Goal: Task Accomplishment & Management: Complete application form

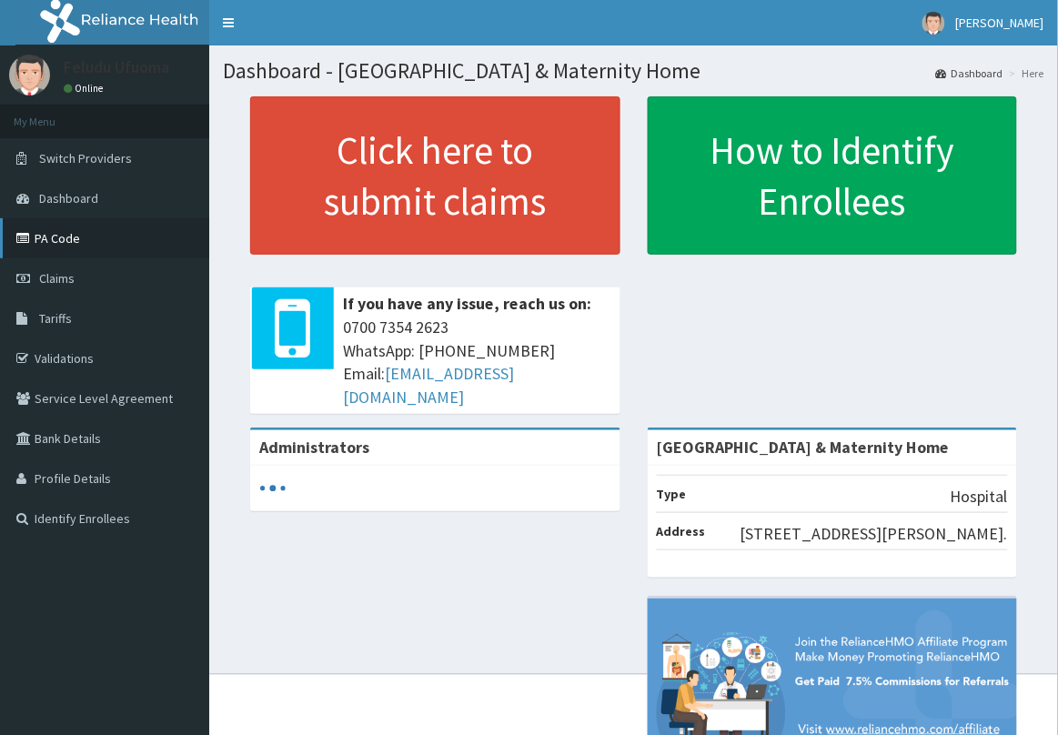
click at [75, 242] on link "PA Code" at bounding box center [104, 238] width 209 height 40
click at [77, 243] on link "PA Code" at bounding box center [104, 238] width 209 height 40
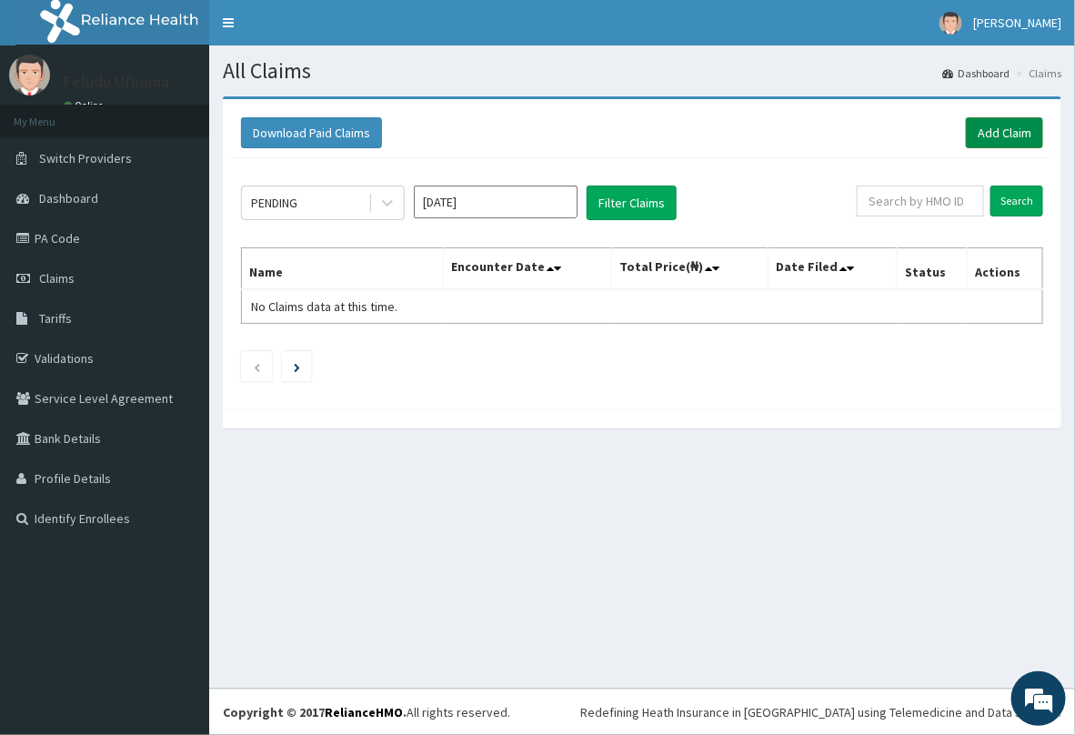
click at [984, 135] on link "Add Claim" at bounding box center [1004, 132] width 77 height 31
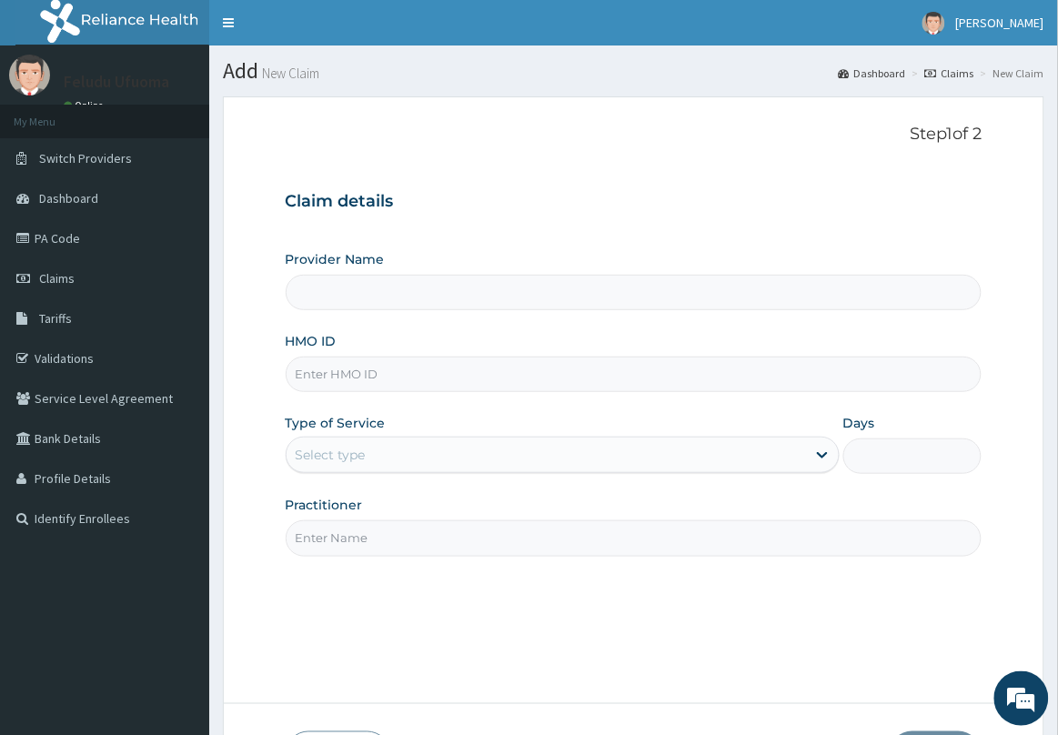
type input "Delta Crown Hospital & Maternity Home"
paste input "RFL/10195/B"
type input "RFL/10195/B"
click at [387, 460] on div "Select type" at bounding box center [547, 454] width 520 height 29
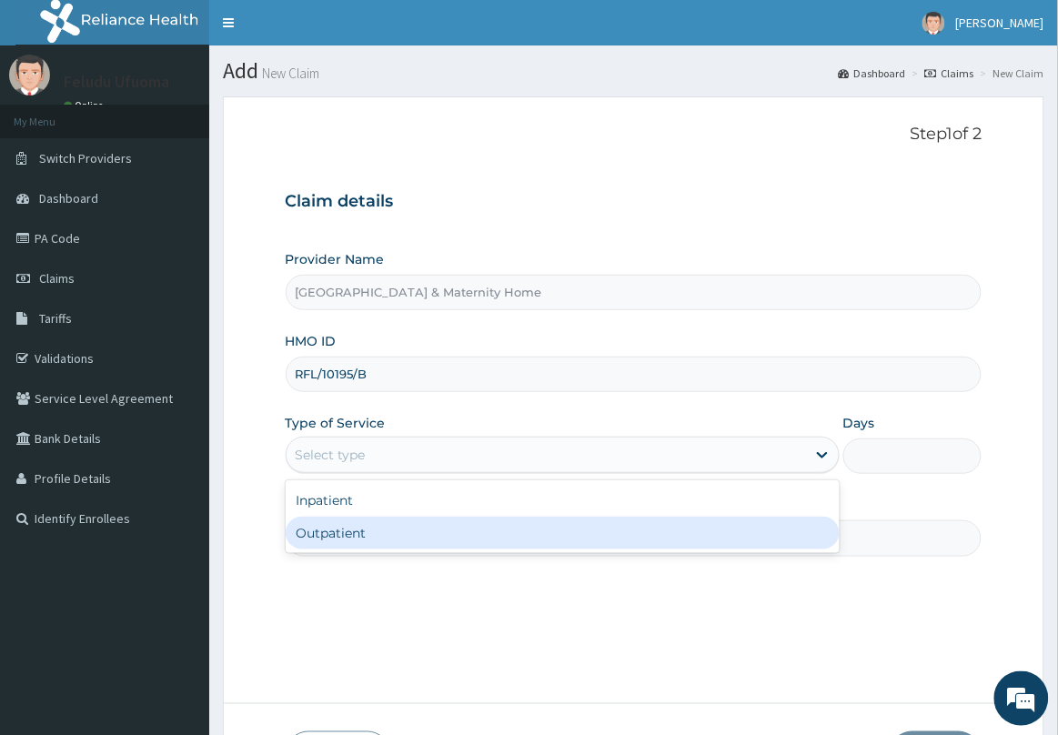
click at [370, 530] on div "Outpatient" at bounding box center [563, 533] width 554 height 33
type input "1"
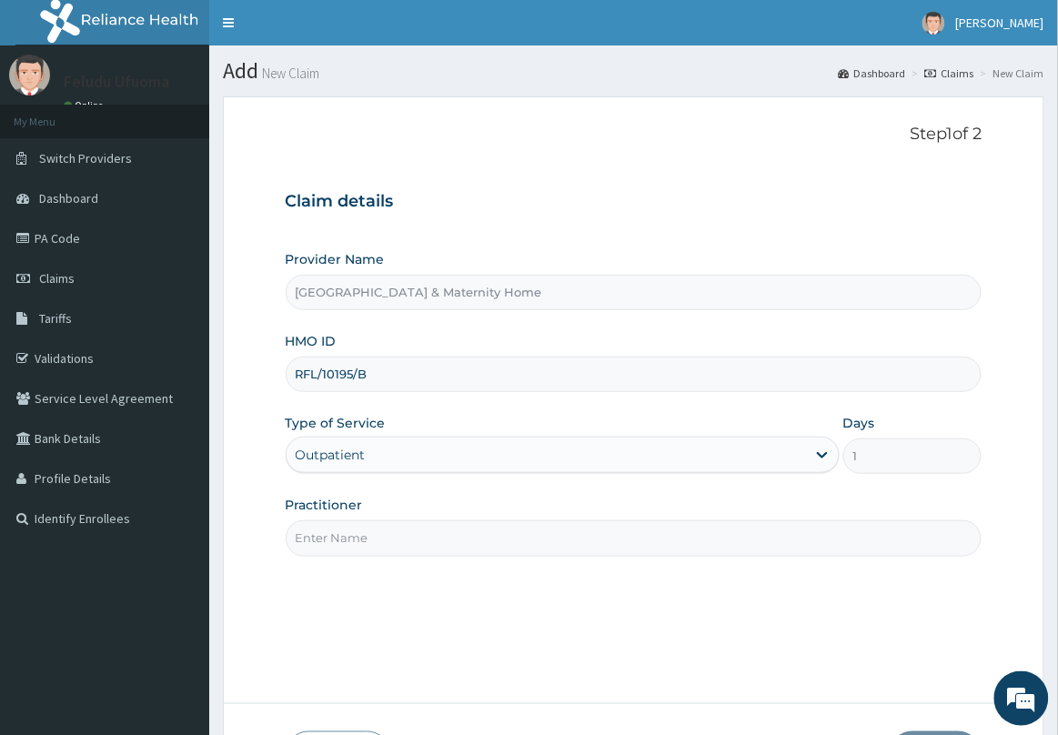
click at [371, 532] on input "Practitioner" at bounding box center [634, 537] width 697 height 35
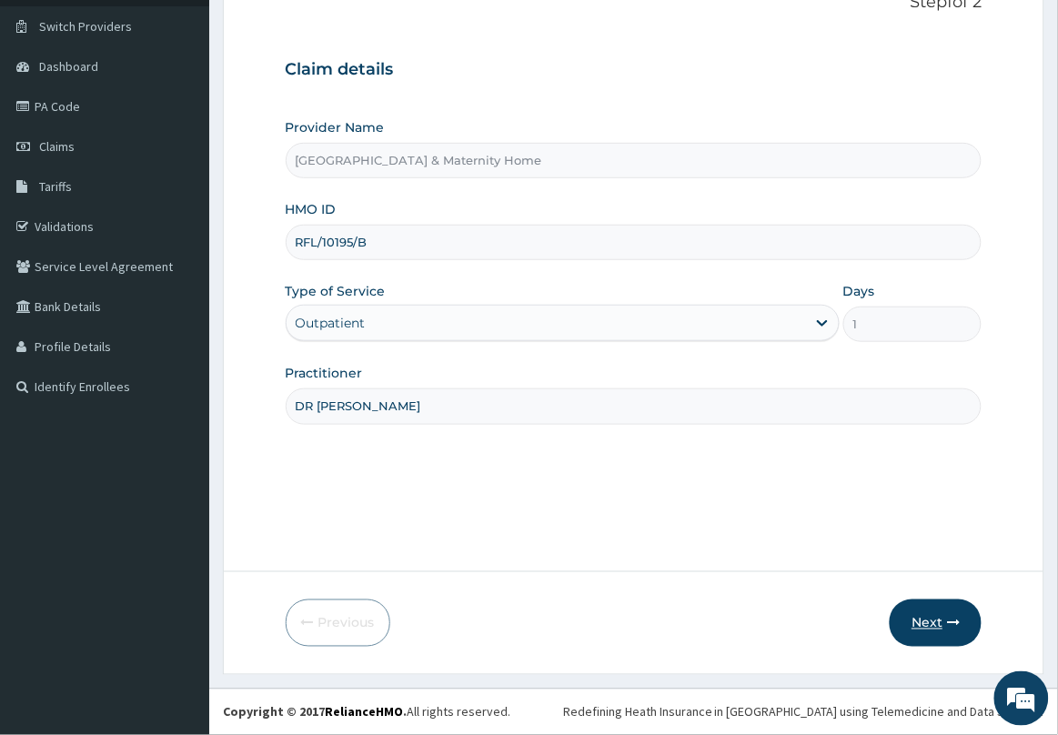
type input "DR MAMA"
click at [924, 610] on button "Next" at bounding box center [936, 623] width 92 height 47
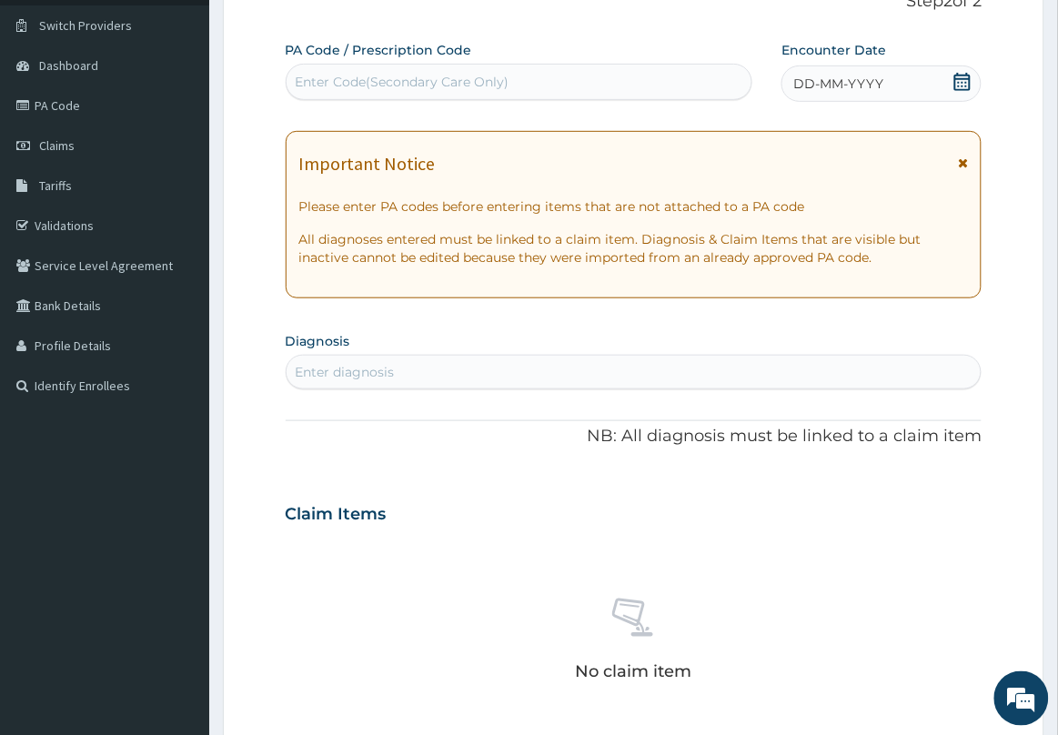
click at [961, 80] on icon at bounding box center [963, 82] width 18 height 18
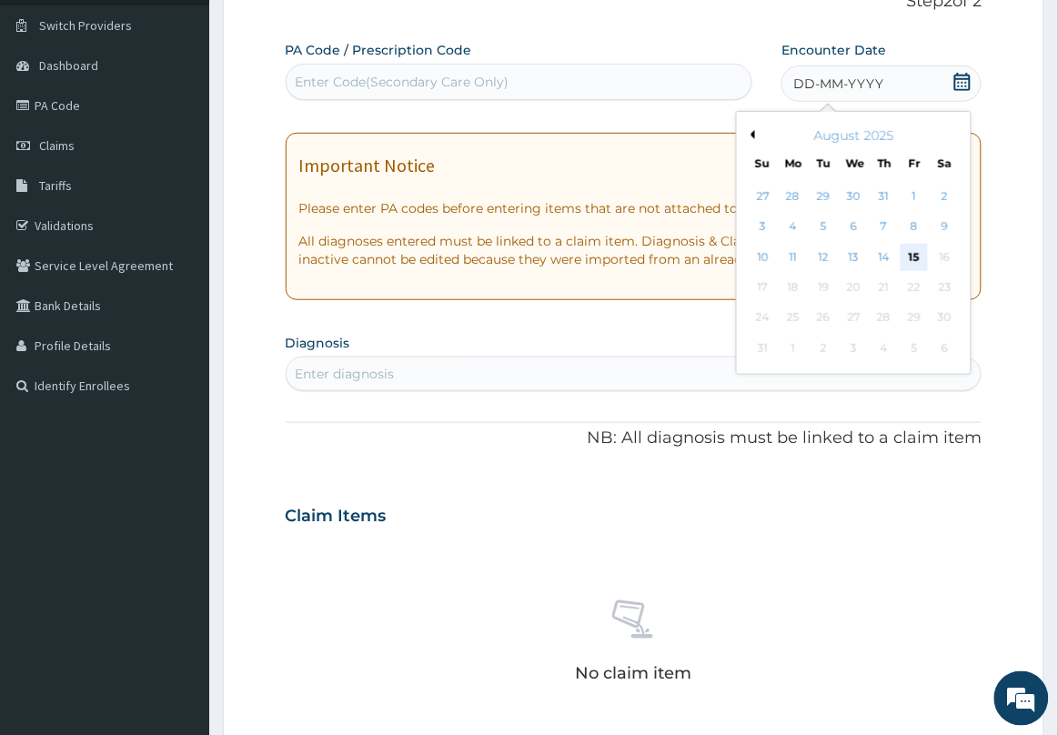
click at [916, 251] on div "15" at bounding box center [914, 257] width 27 height 27
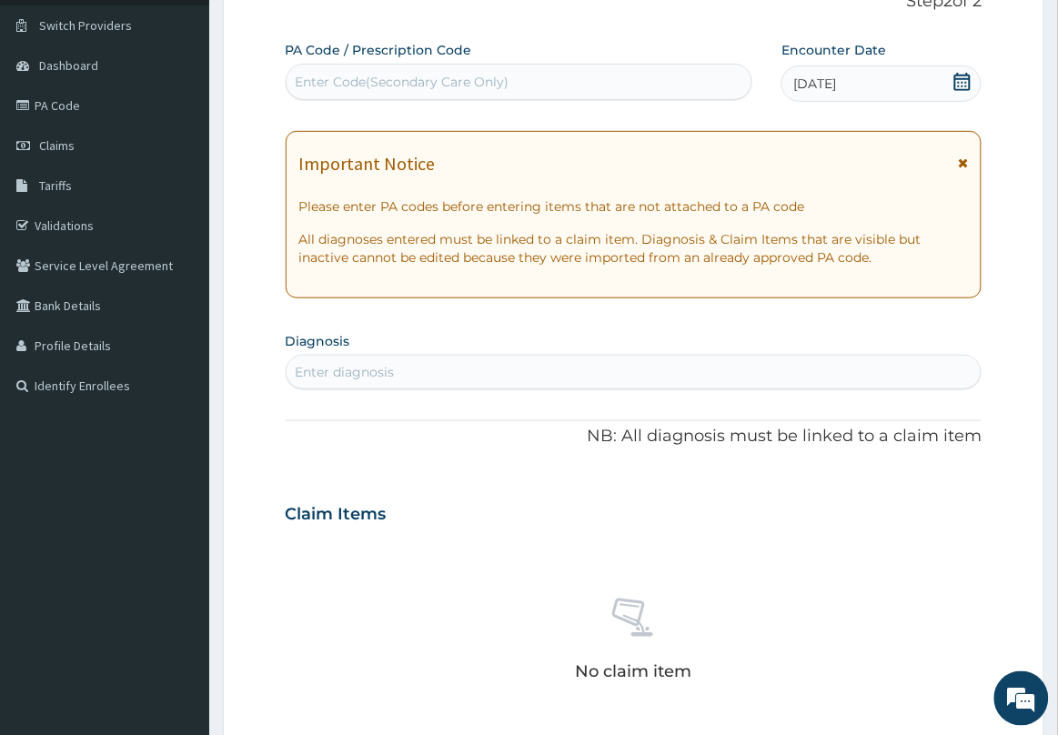
click at [963, 161] on icon at bounding box center [963, 162] width 10 height 13
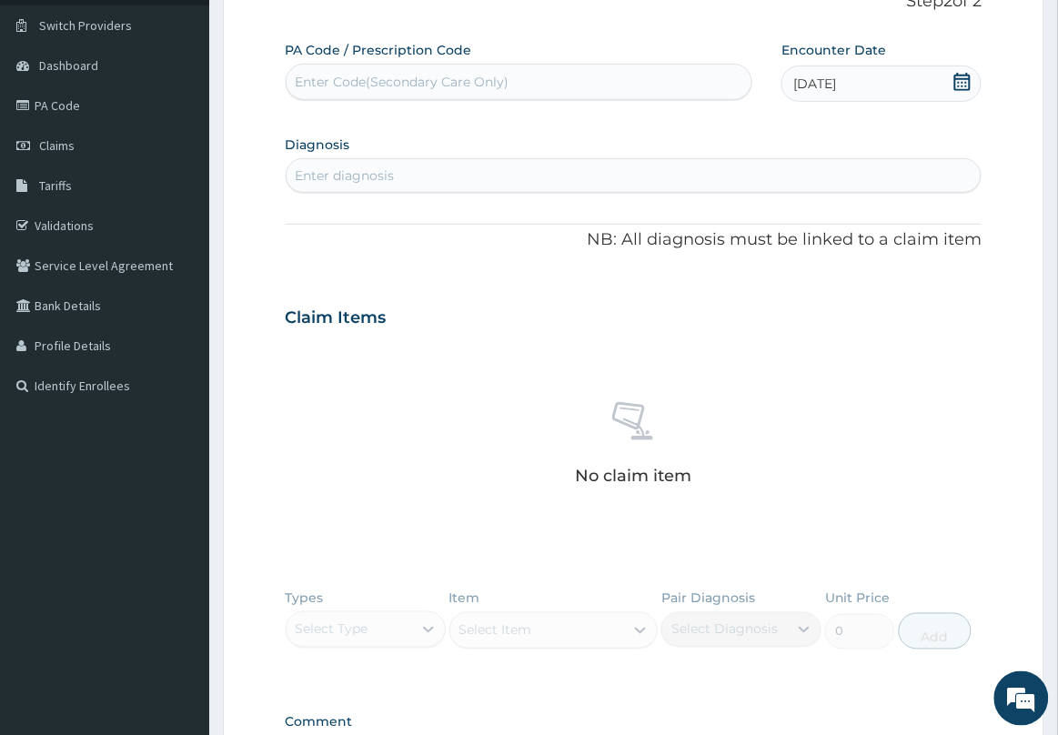
click at [601, 80] on div "Enter Code(Secondary Care Only)" at bounding box center [520, 81] width 466 height 29
paste input "PA/B744DD"
type input "PA/B744DD"
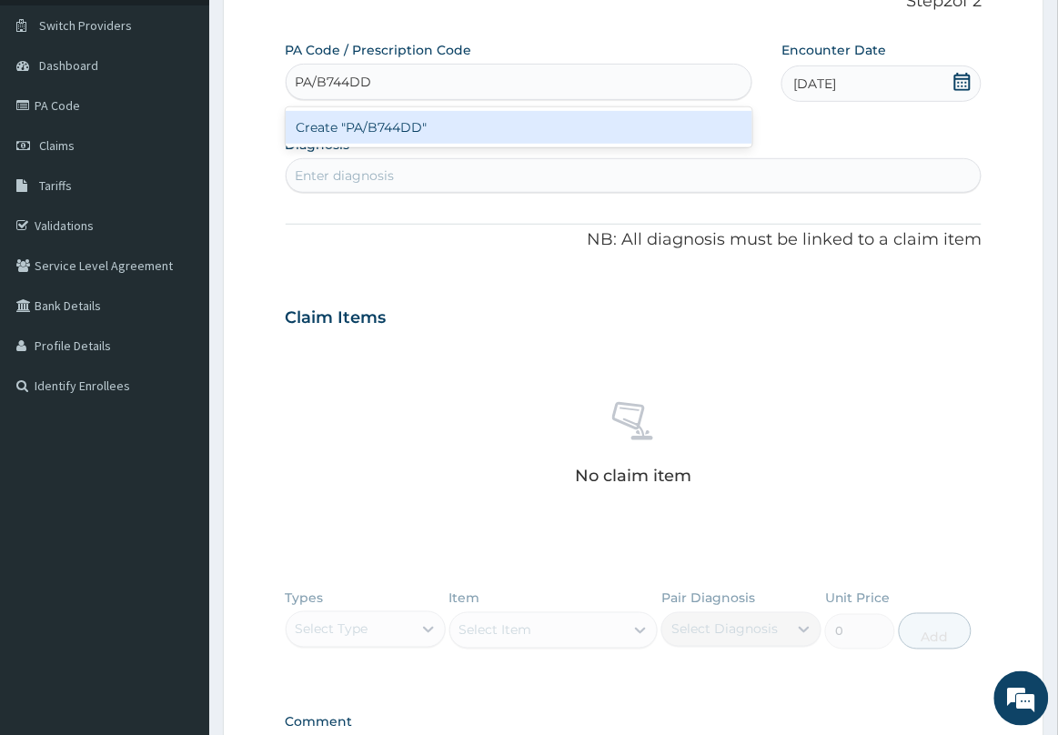
click at [506, 126] on div "Create "PA/B744DD"" at bounding box center [520, 127] width 468 height 33
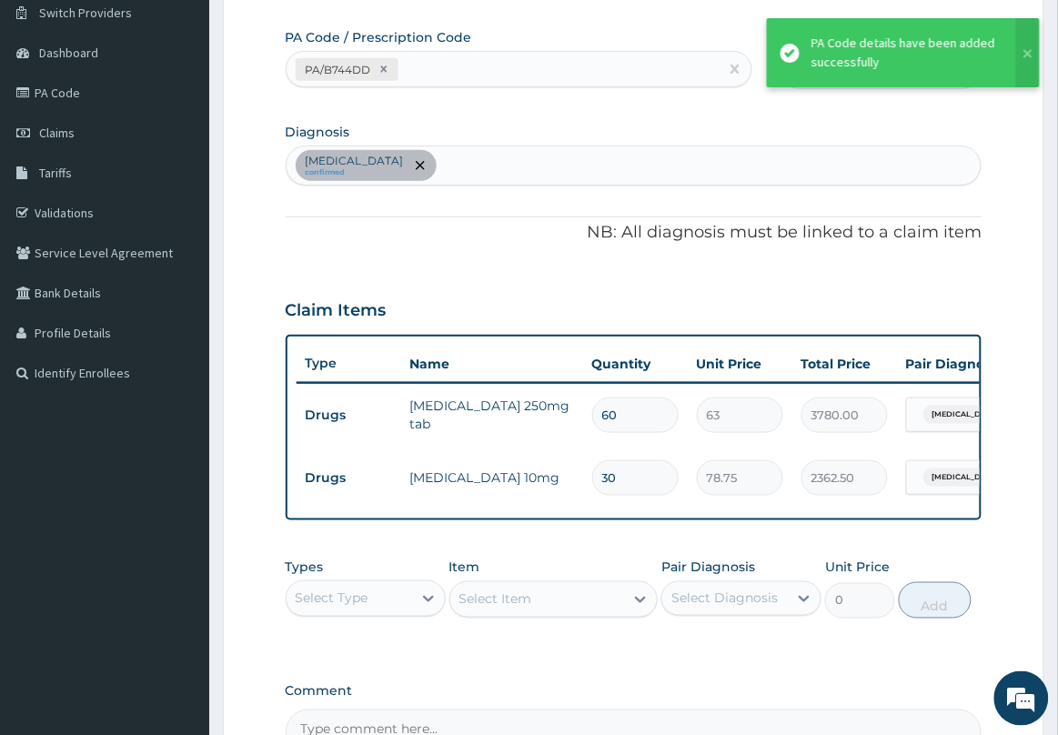
scroll to position [144, 0]
click at [541, 164] on div "Essential hypertension confirmed" at bounding box center [634, 167] width 695 height 38
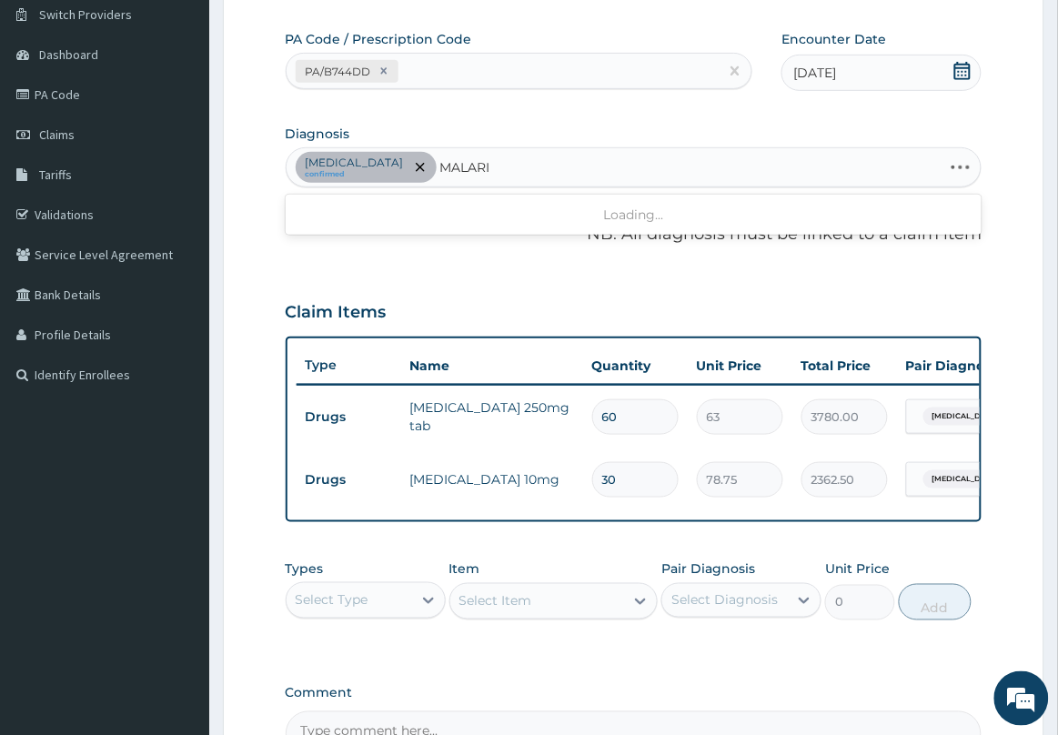
type input "MALARIA"
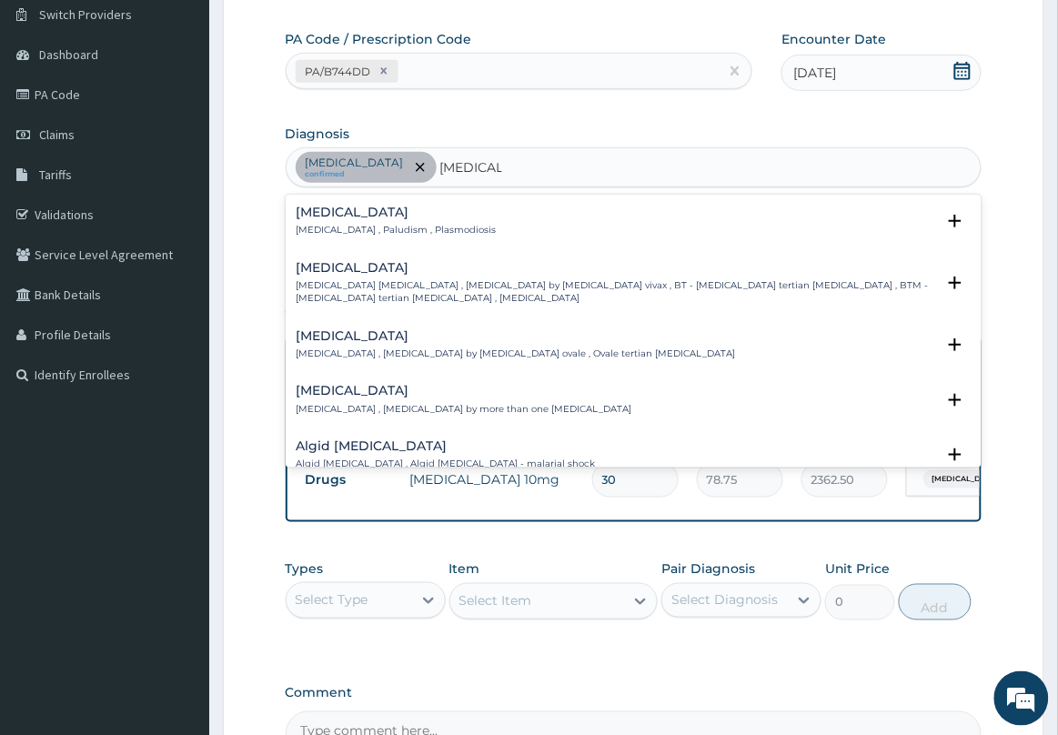
click at [385, 219] on div "Malaria Malaria , Paludism , Plasmodiosis" at bounding box center [397, 222] width 200 height 32
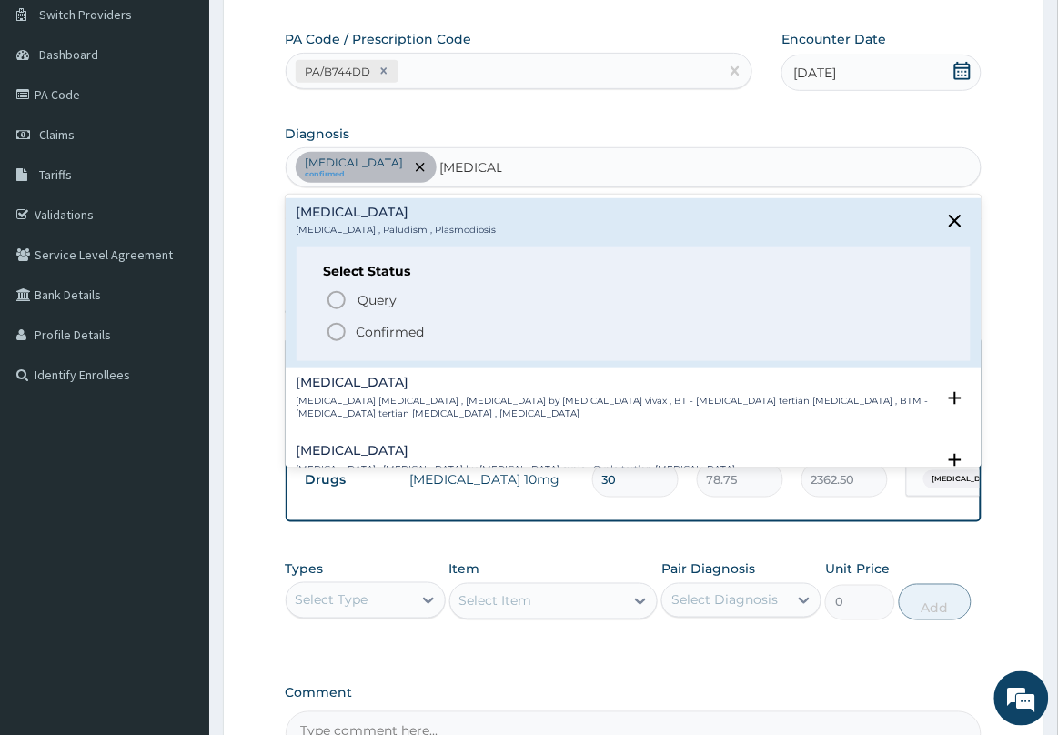
click at [359, 326] on p "Confirmed" at bounding box center [391, 332] width 68 height 18
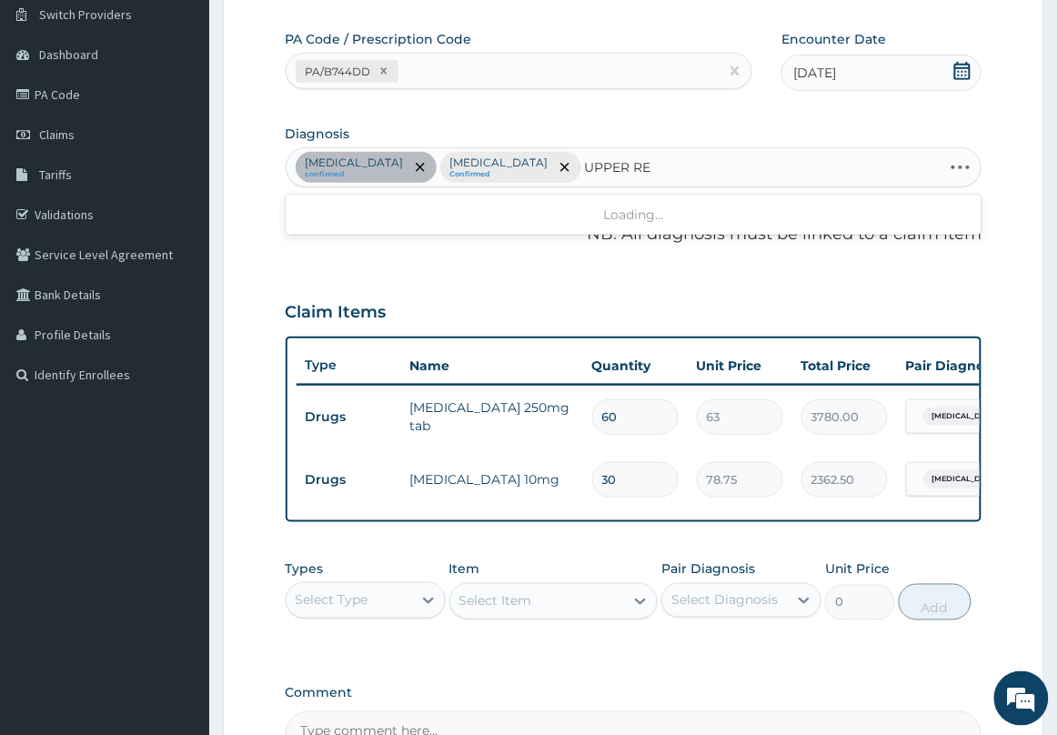
type input "UPPER RES"
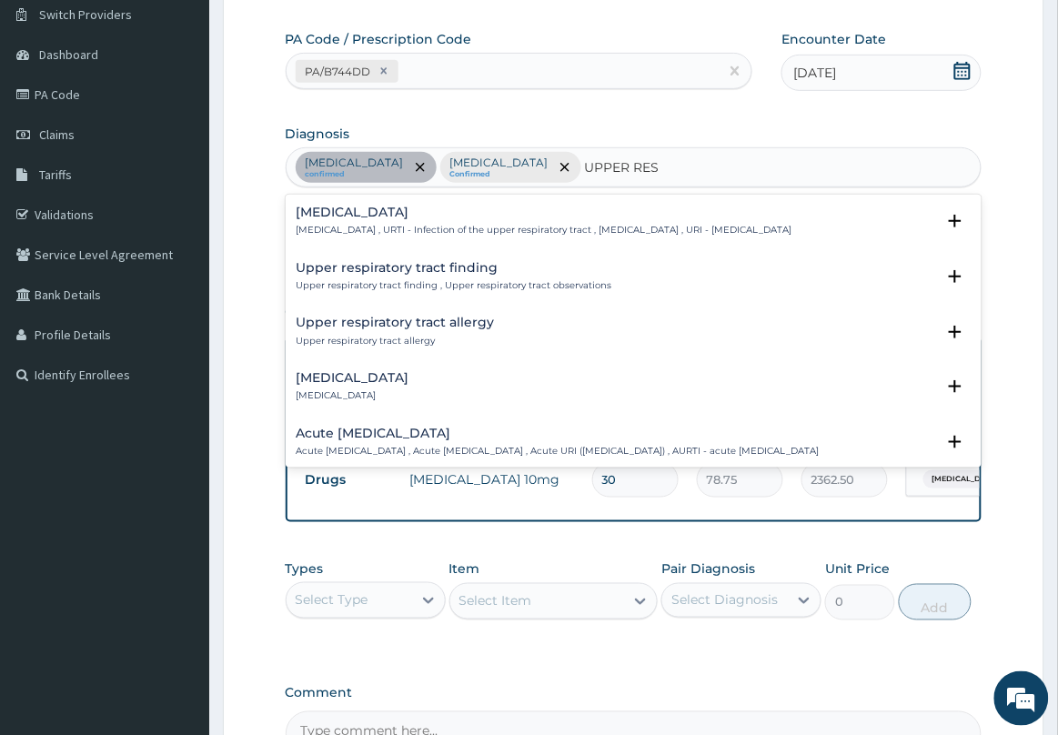
click at [400, 212] on h4 "Upper respiratory infection" at bounding box center [545, 213] width 496 height 14
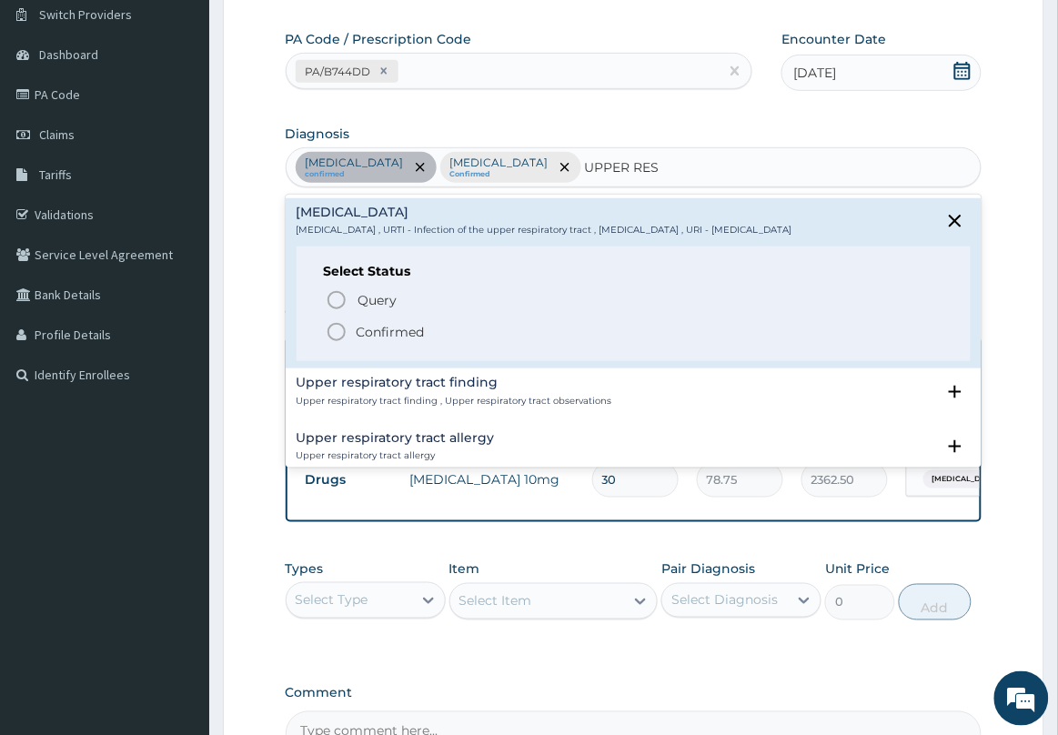
click at [366, 339] on p "Confirmed" at bounding box center [391, 332] width 68 height 18
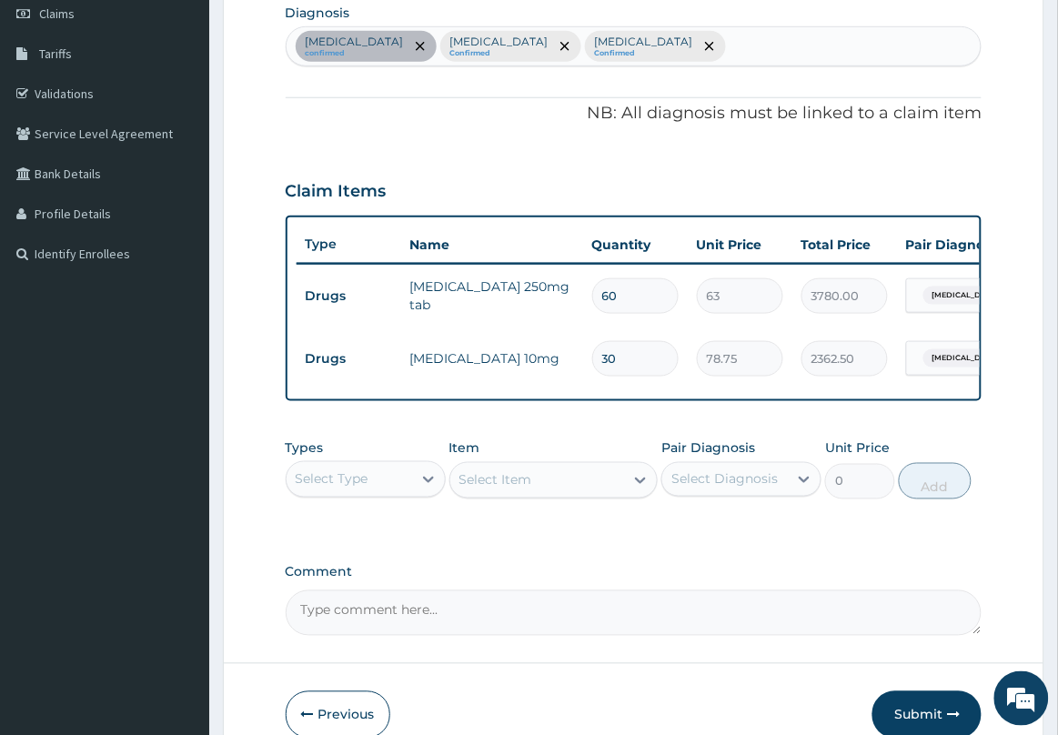
scroll to position [371, 0]
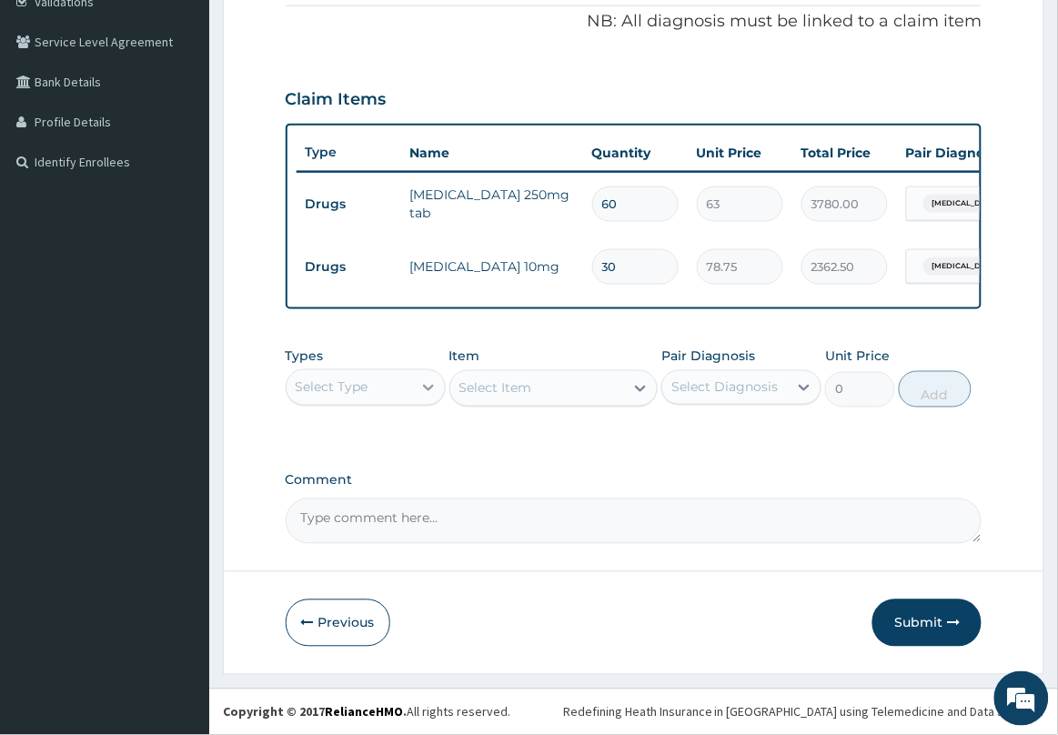
click at [419, 383] on icon at bounding box center [428, 388] width 18 height 18
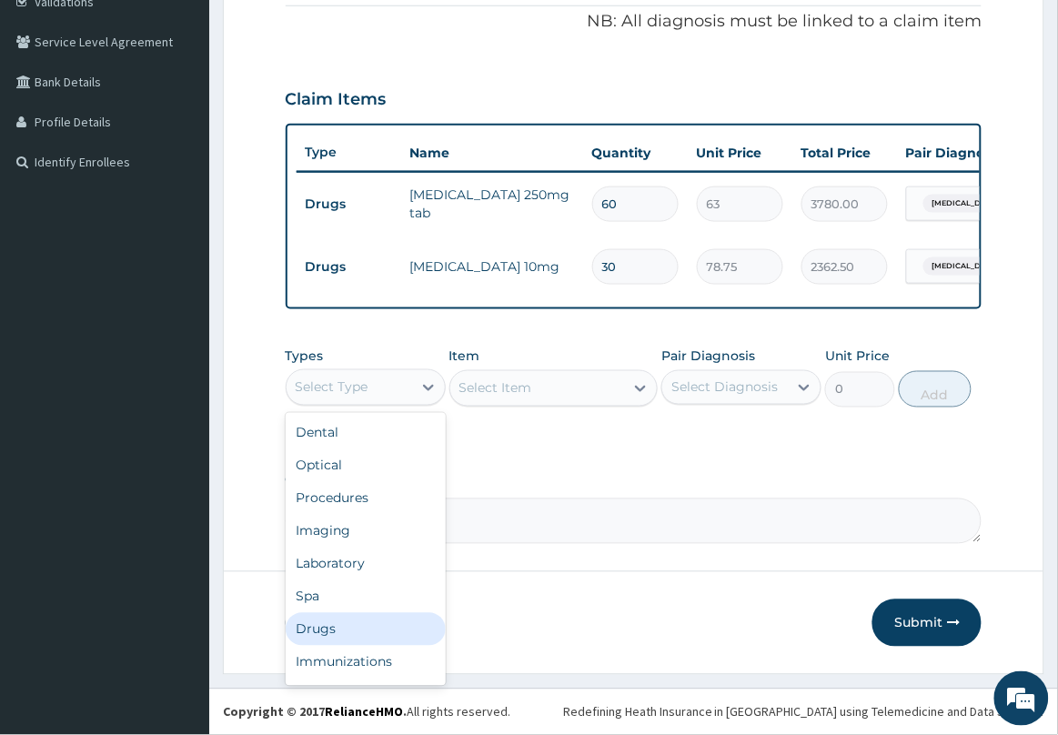
click at [344, 619] on div "Drugs" at bounding box center [366, 629] width 160 height 33
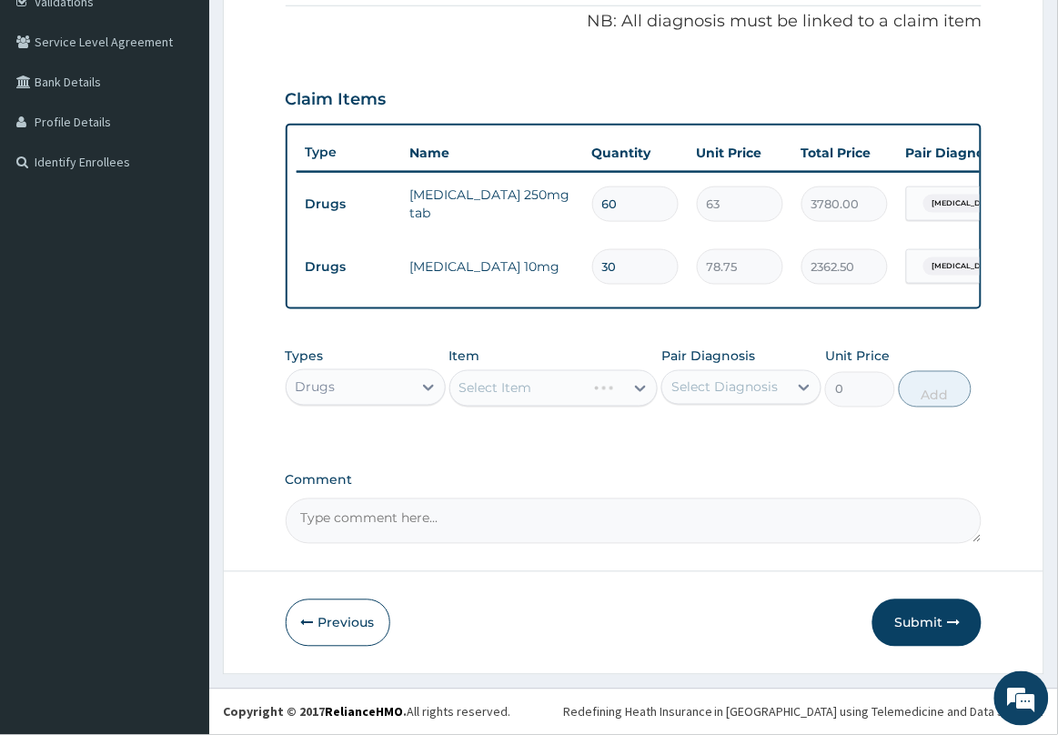
click at [540, 391] on div "Select Item" at bounding box center [553, 388] width 209 height 36
click at [537, 392] on div "Select Item" at bounding box center [537, 388] width 175 height 29
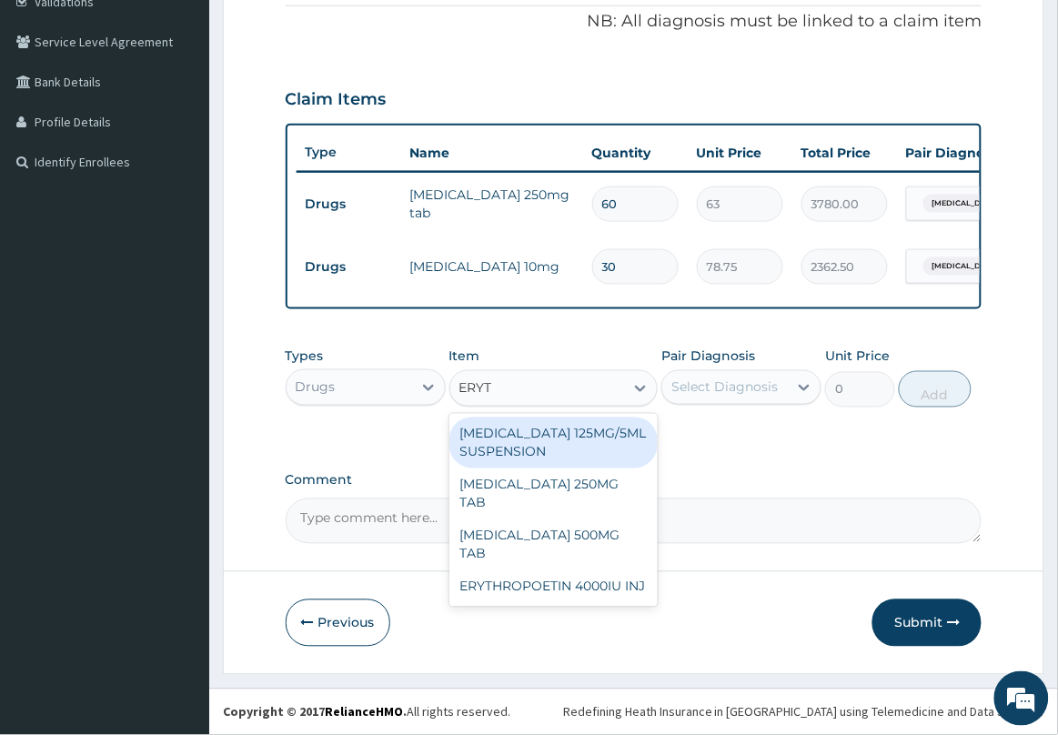
type input "ERYTH"
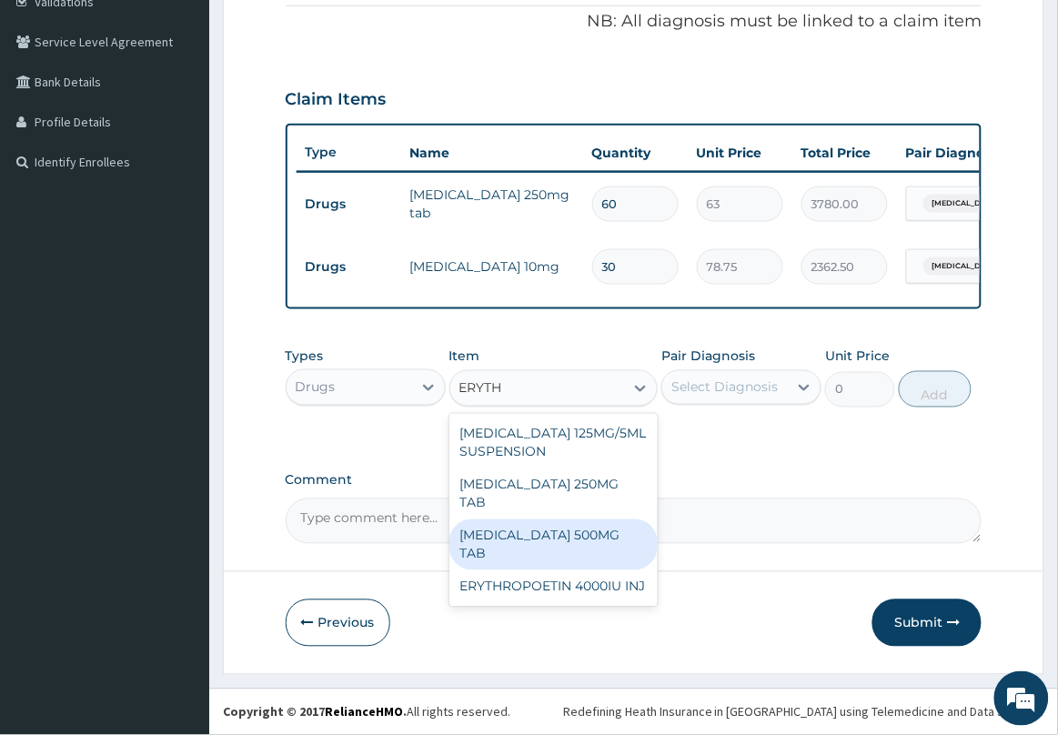
click at [565, 520] on div "ERYTHROMYCIN 500MG TAB" at bounding box center [553, 545] width 209 height 51
type input "99.225"
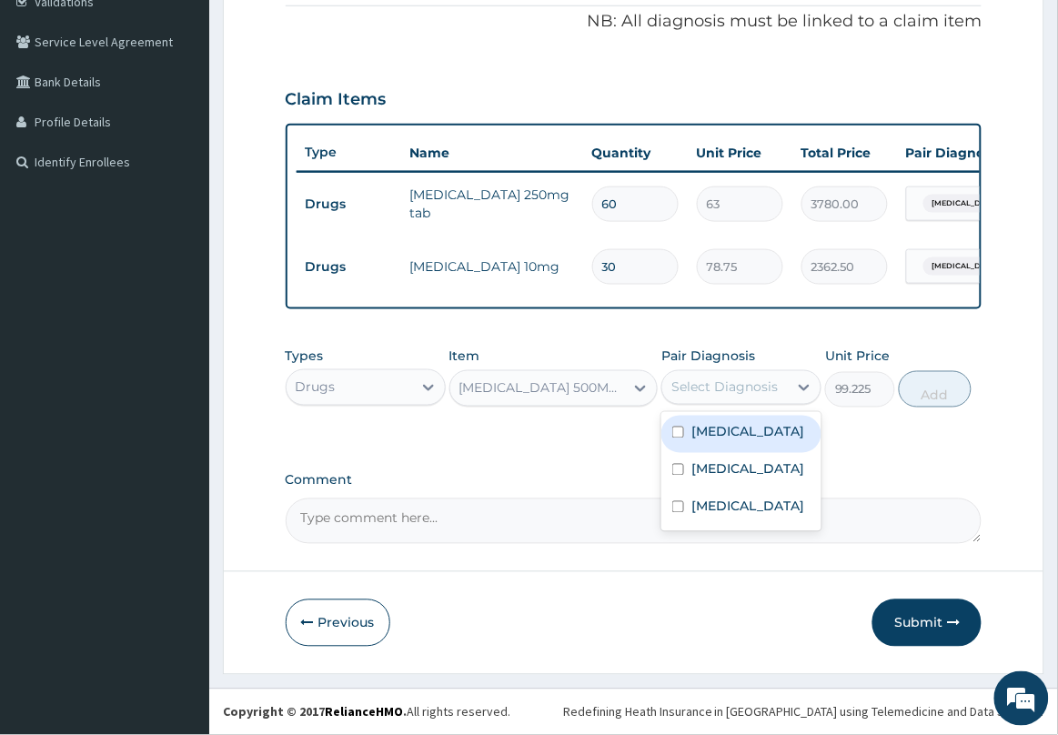
click at [730, 401] on div "Select Diagnosis" at bounding box center [725, 387] width 126 height 29
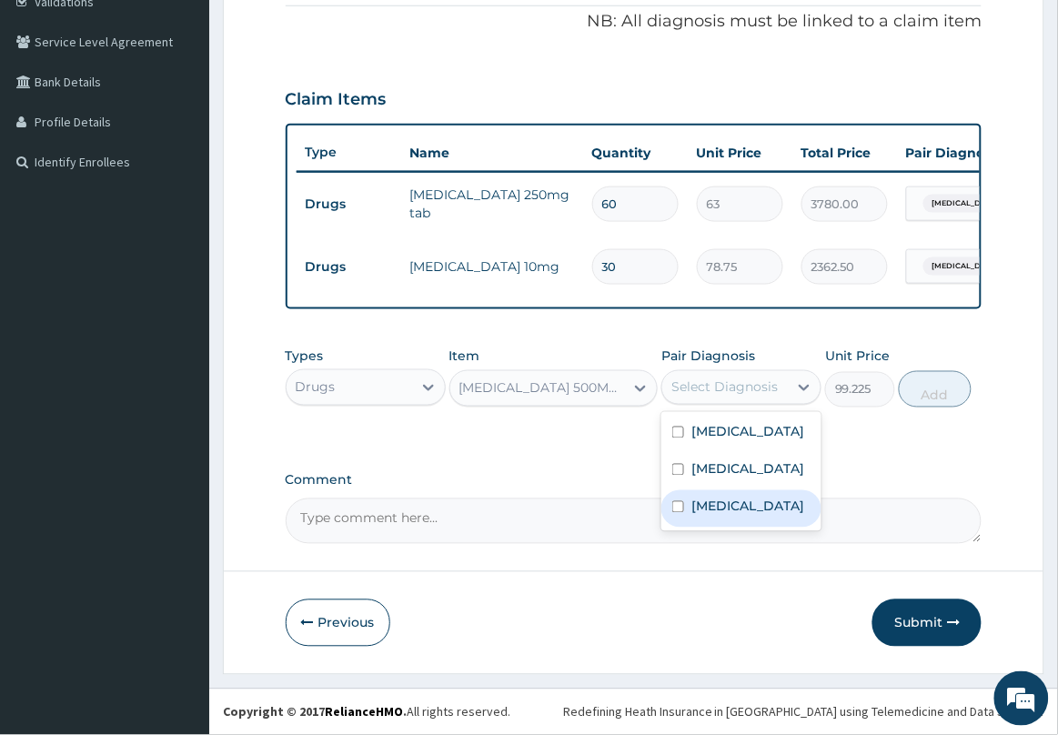
click at [728, 516] on label "Upper respiratory infection" at bounding box center [748, 507] width 113 height 18
checkbox input "true"
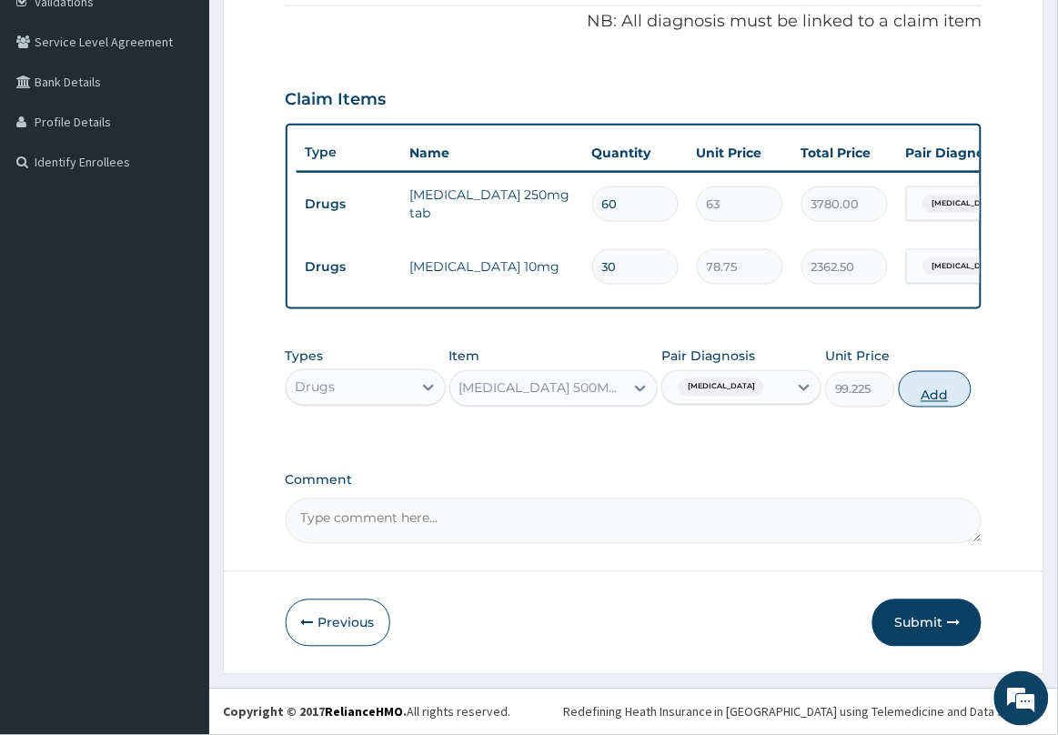
click at [916, 392] on button "Add" at bounding box center [935, 389] width 73 height 36
type input "0"
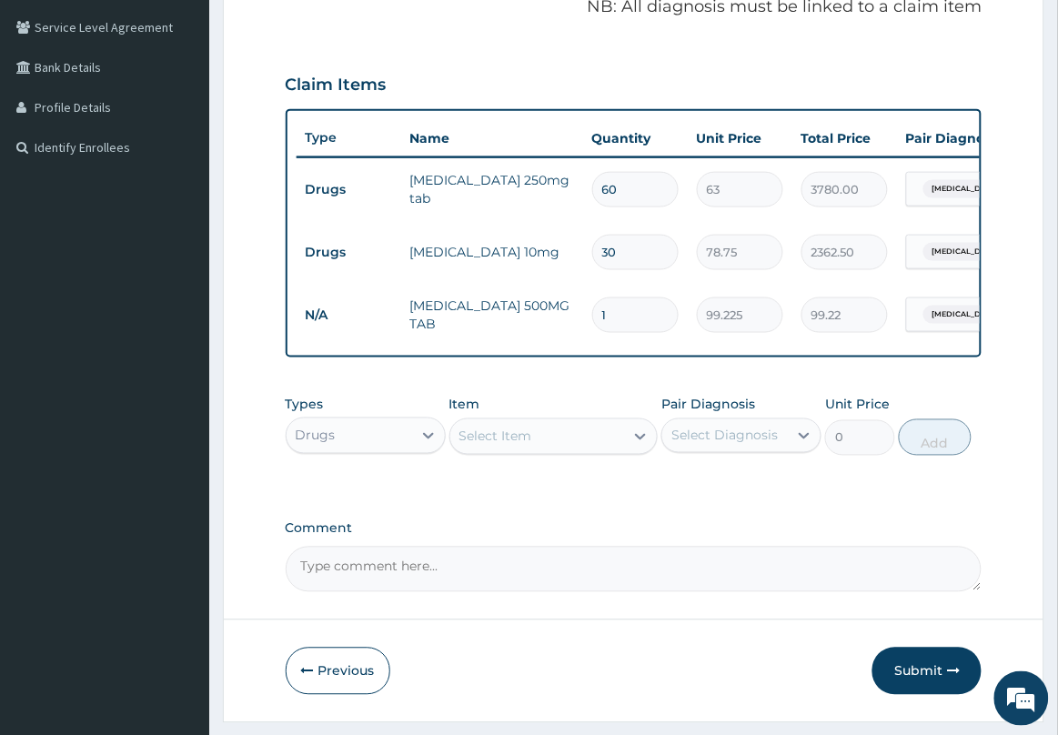
type input "10"
type input "992.25"
type input "10"
click at [603, 450] on div "Select Item" at bounding box center [537, 436] width 175 height 29
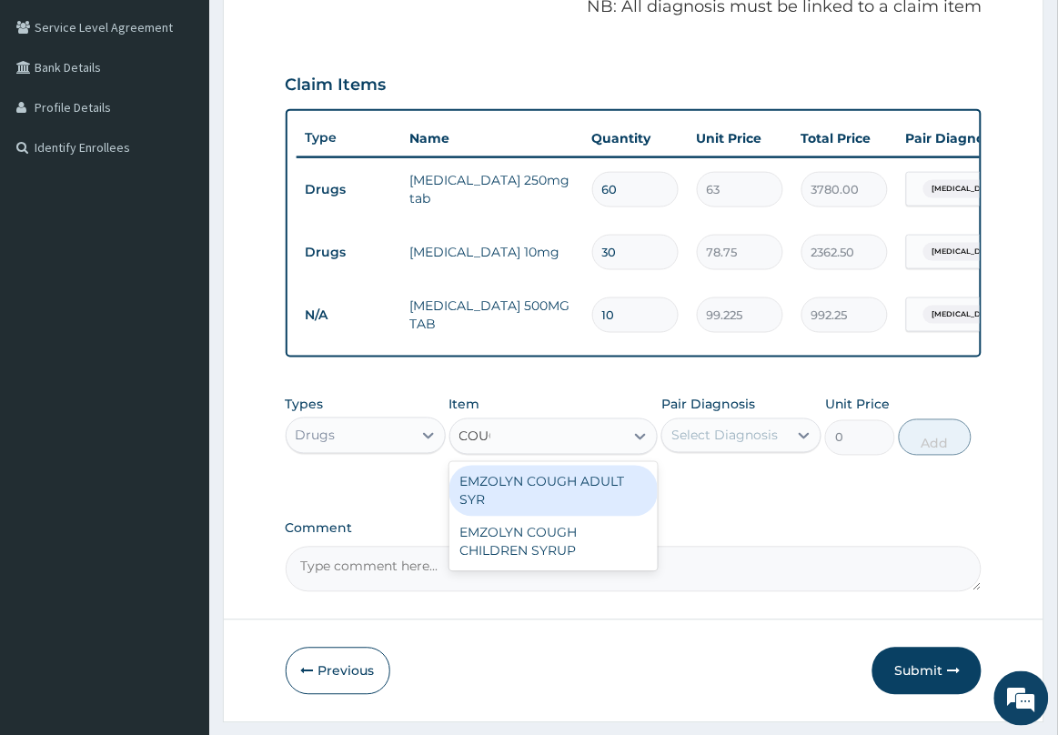
type input "COUGH"
click at [597, 506] on div "EMZOLYN COUGH ADULT SYR" at bounding box center [553, 491] width 209 height 51
type input "735"
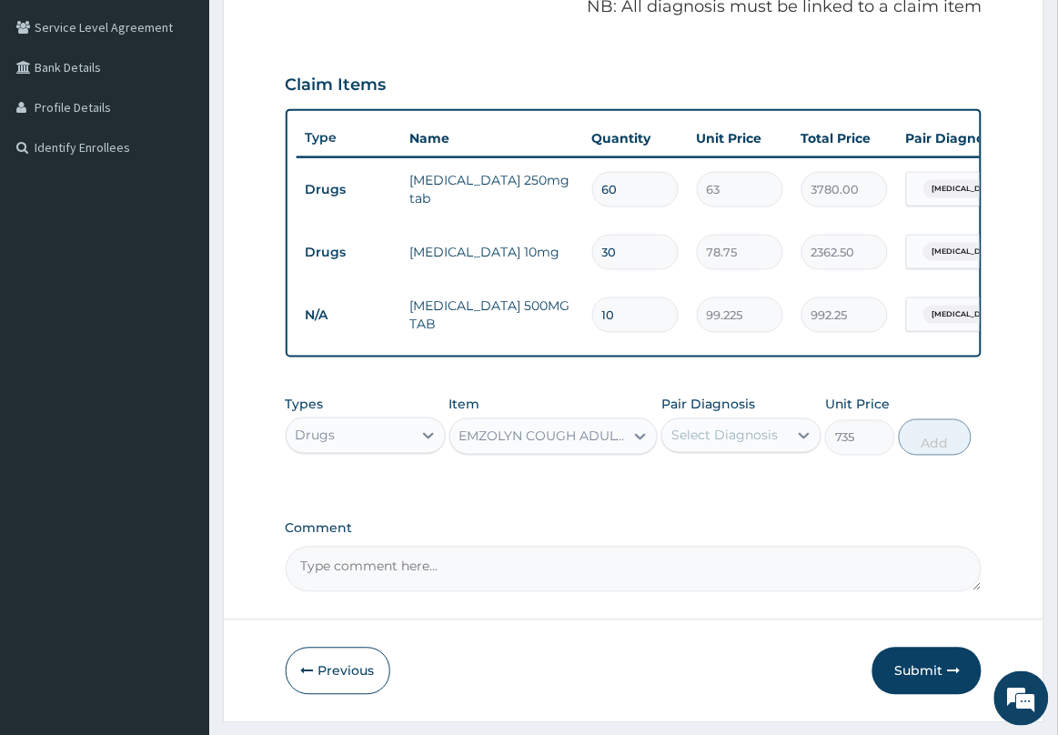
click at [749, 445] on div "Select Diagnosis" at bounding box center [724, 436] width 106 height 18
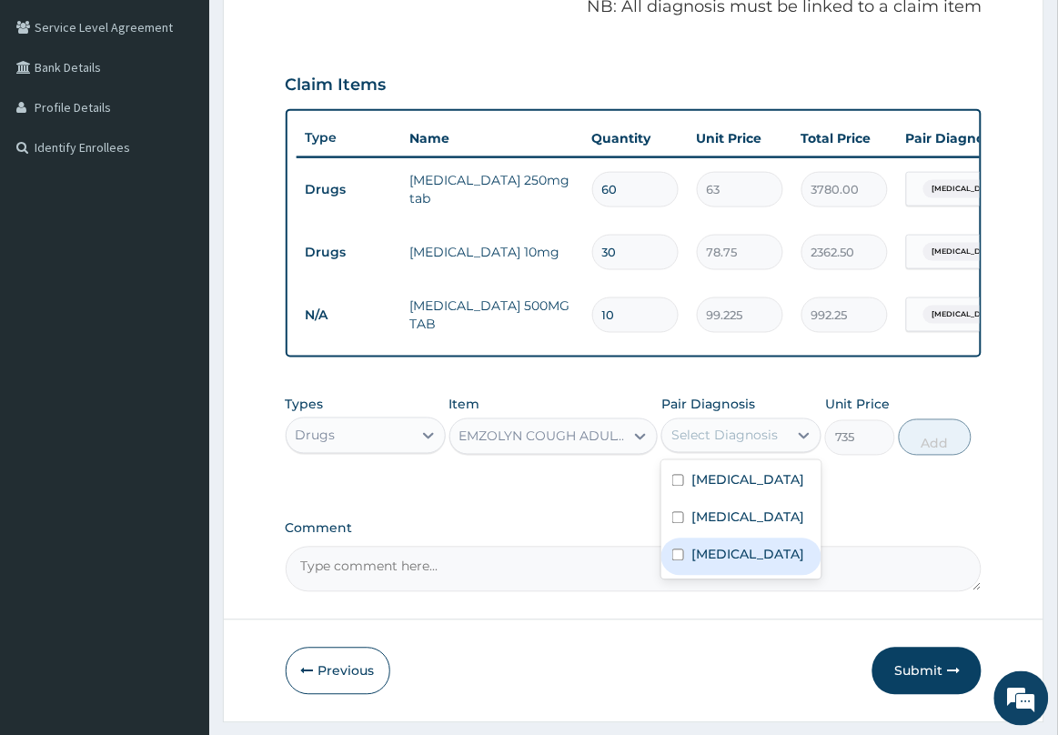
drag, startPoint x: 730, startPoint y: 592, endPoint x: 843, endPoint y: 521, distance: 133.3
click at [730, 564] on label "Upper respiratory infection" at bounding box center [748, 555] width 113 height 18
checkbox input "true"
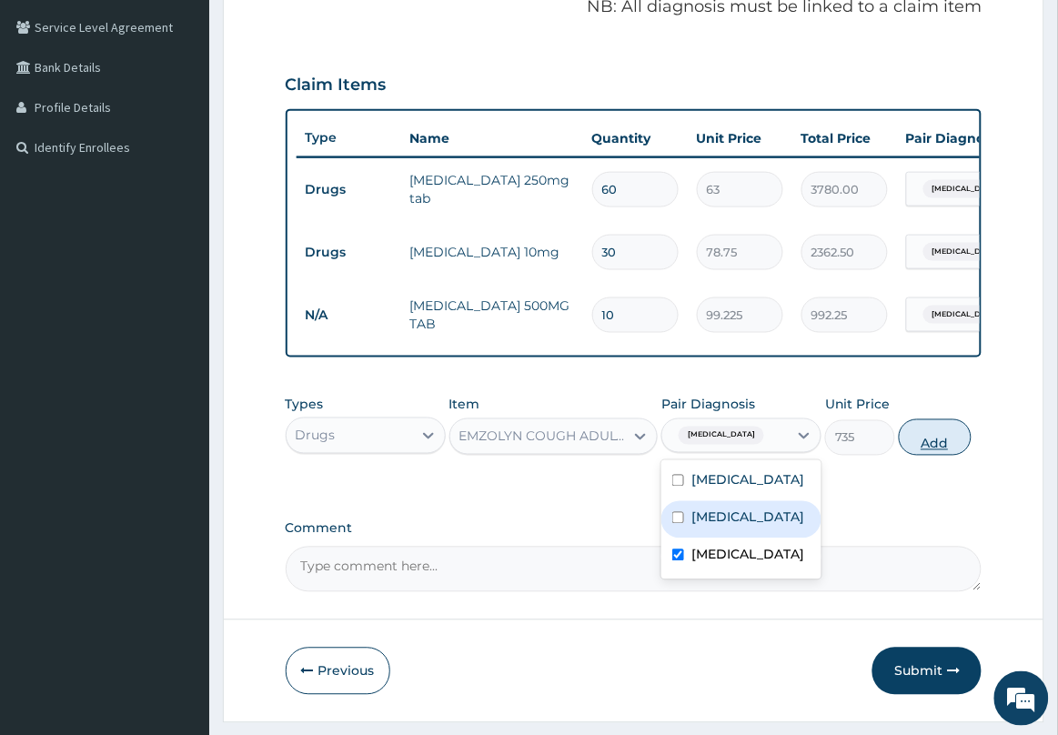
click at [944, 452] on button "Add" at bounding box center [935, 437] width 73 height 36
type input "0"
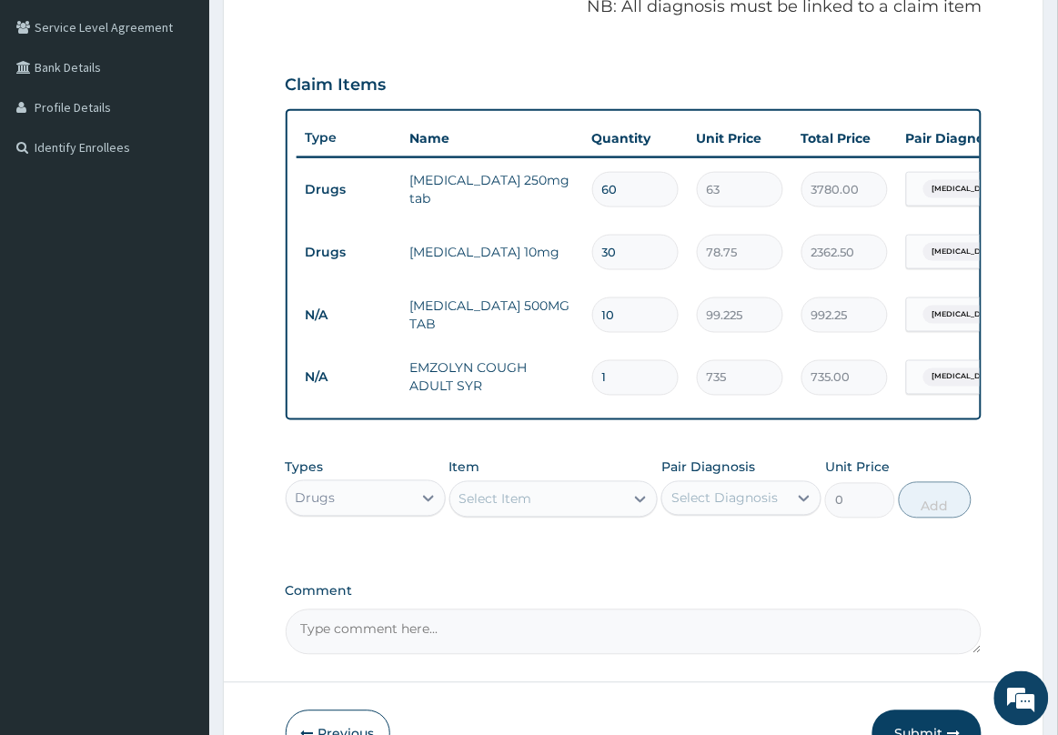
click at [569, 499] on div "Select Item" at bounding box center [537, 499] width 175 height 29
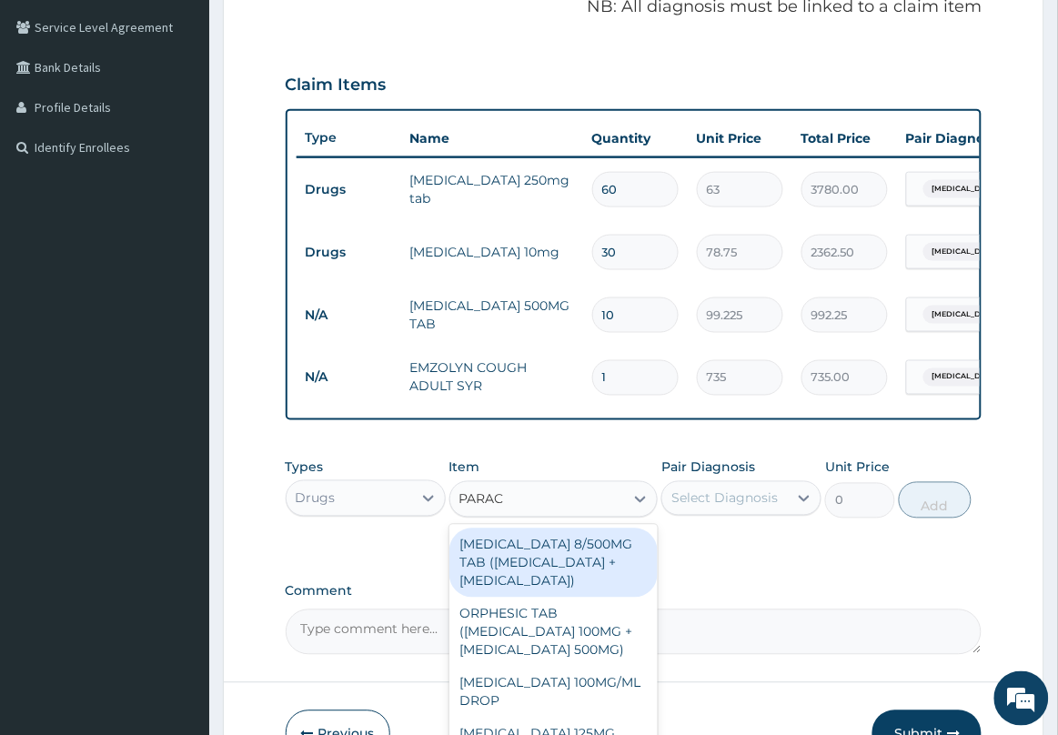
type input "PARACE"
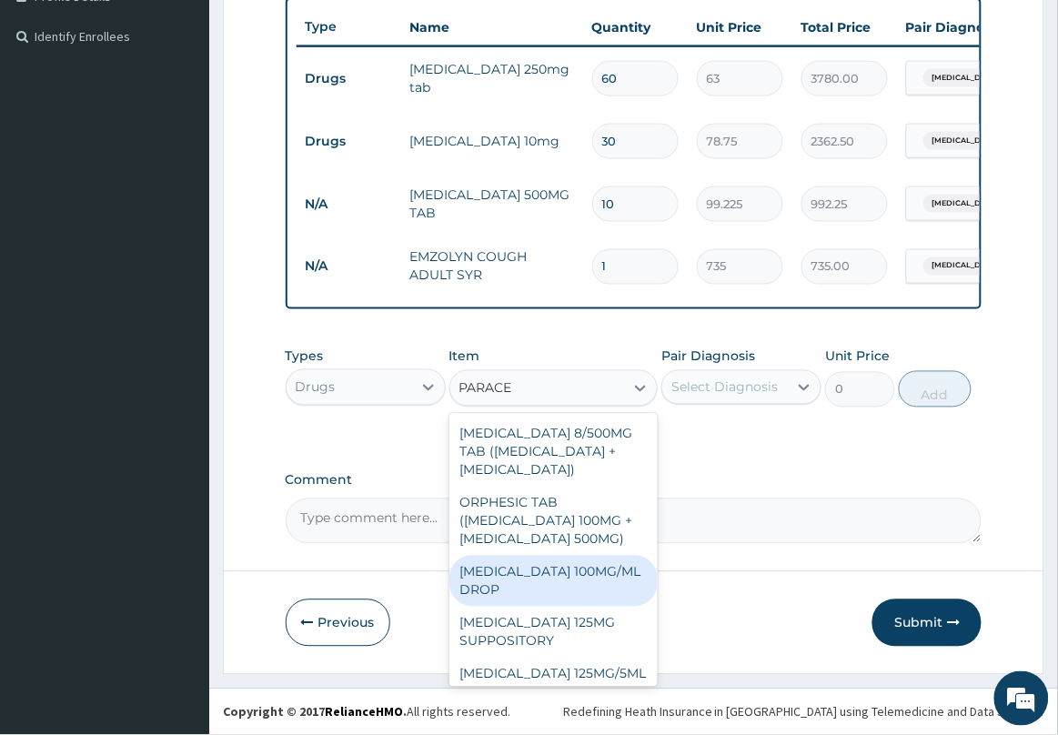
scroll to position [227, 0]
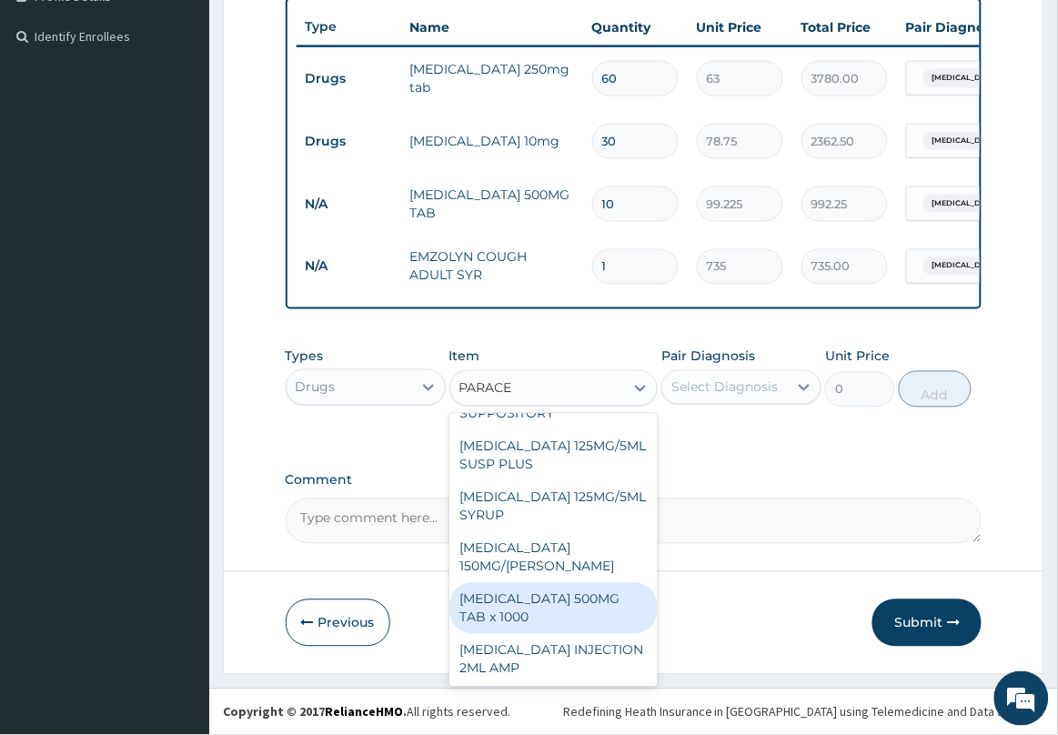
click at [574, 632] on div "PARACETAMOL 500MG TAB x 1000" at bounding box center [553, 608] width 209 height 51
type input "11.025"
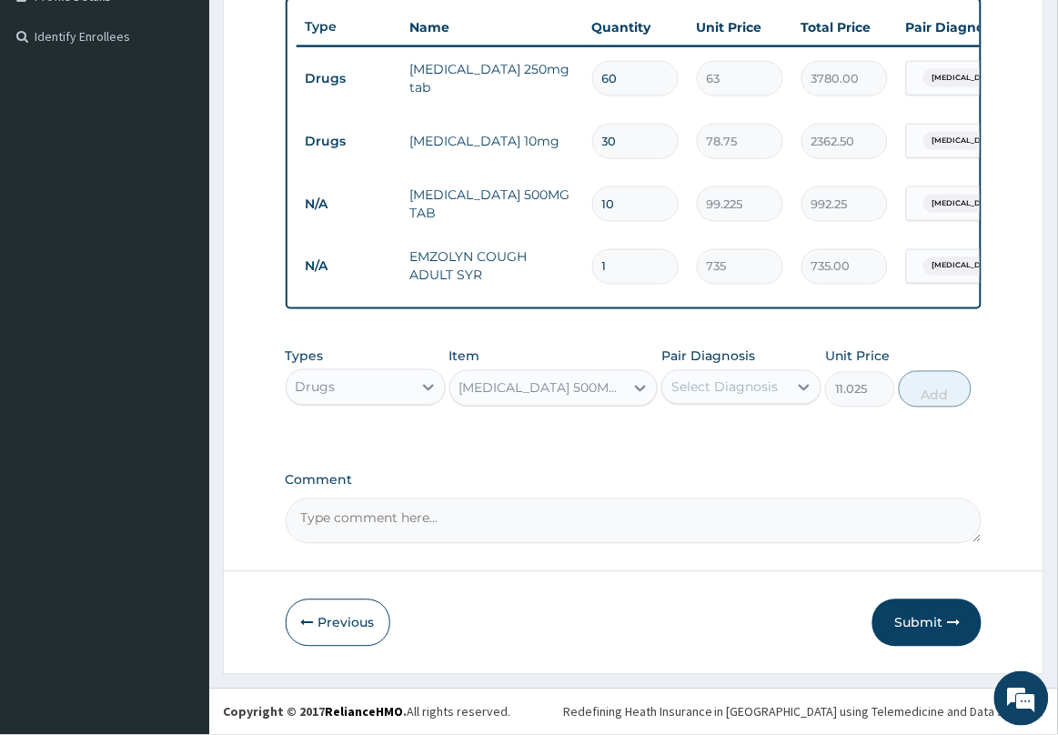
click at [760, 402] on div "Select Diagnosis" at bounding box center [725, 387] width 126 height 29
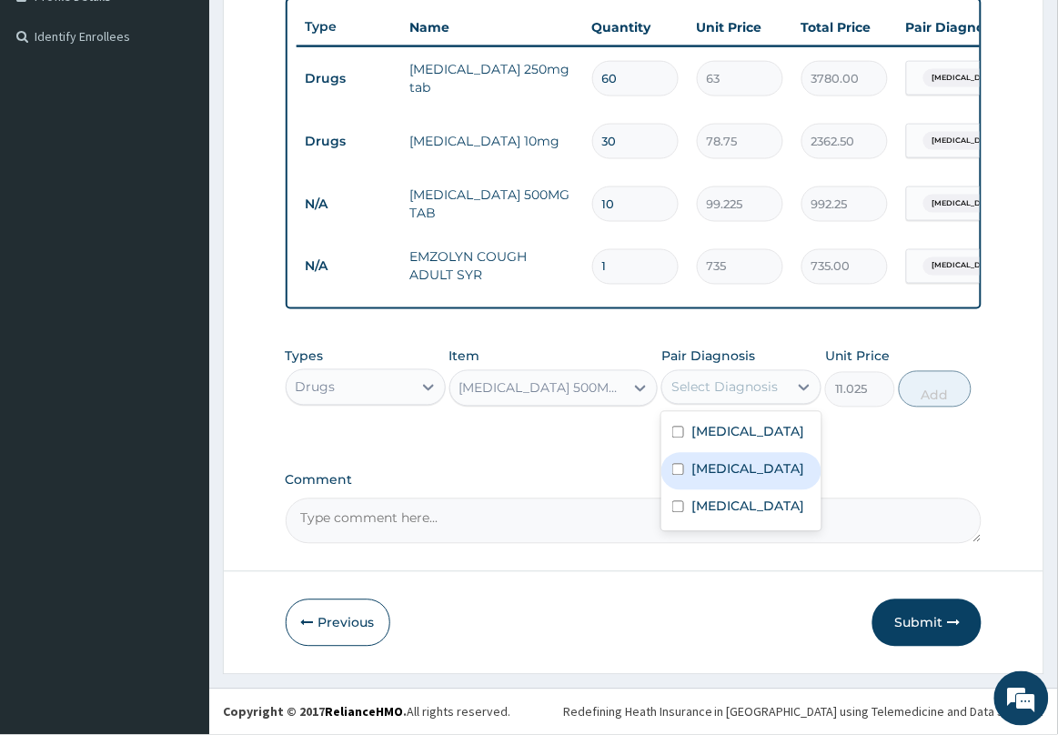
click at [744, 490] on div "Malaria" at bounding box center [741, 471] width 160 height 37
checkbox input "true"
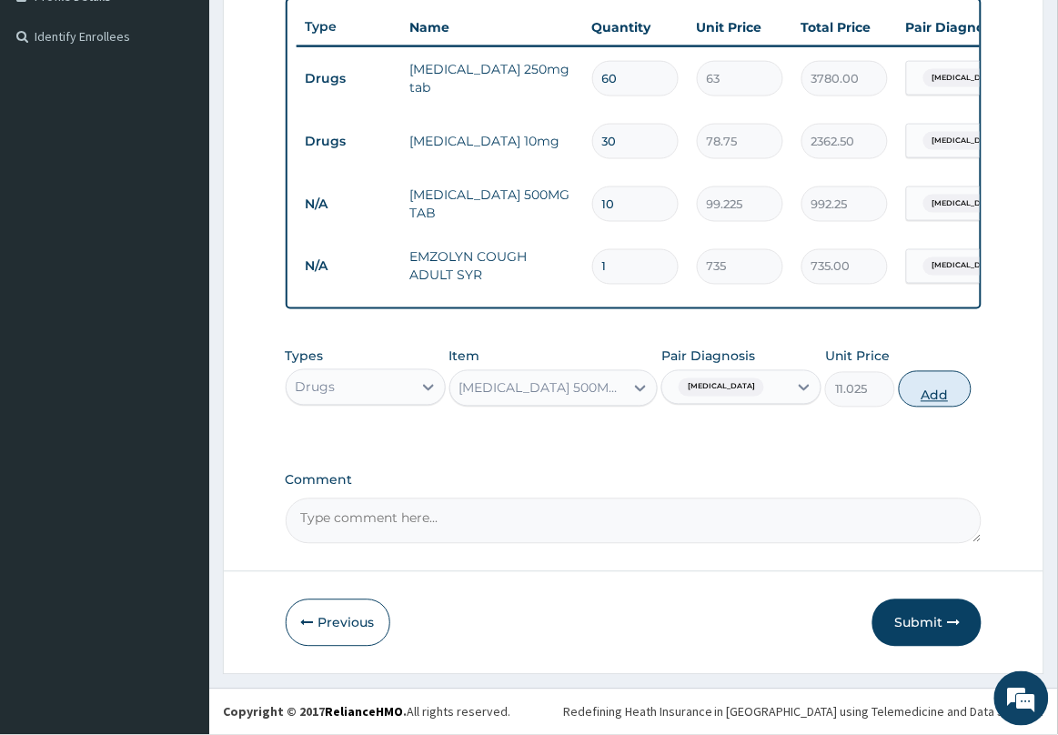
click at [924, 405] on button "Add" at bounding box center [935, 389] width 73 height 36
type input "0"
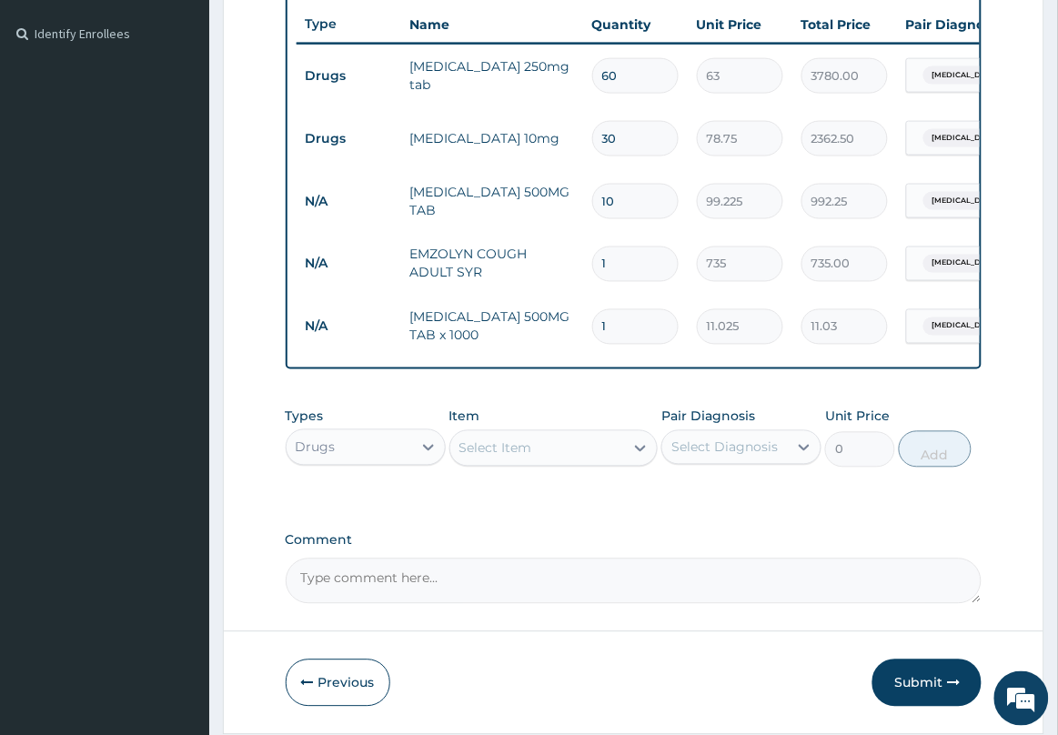
type input "18"
type input "198.45"
type input "18"
click at [621, 463] on div "Select Item" at bounding box center [537, 448] width 175 height 29
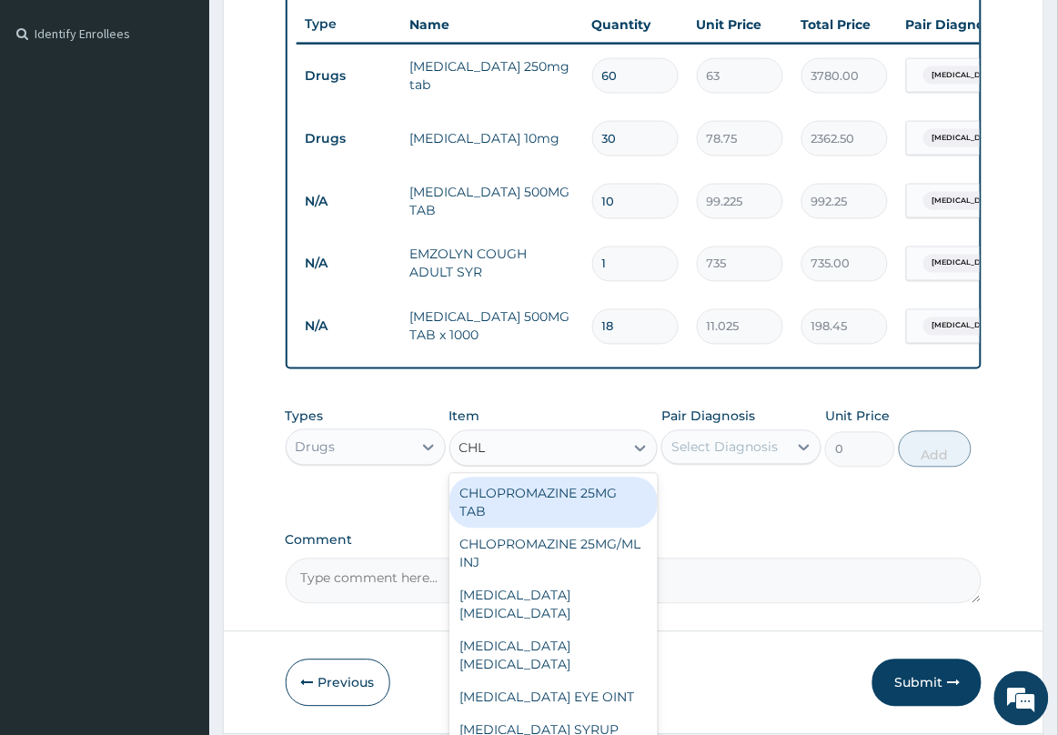
type input "CHLO"
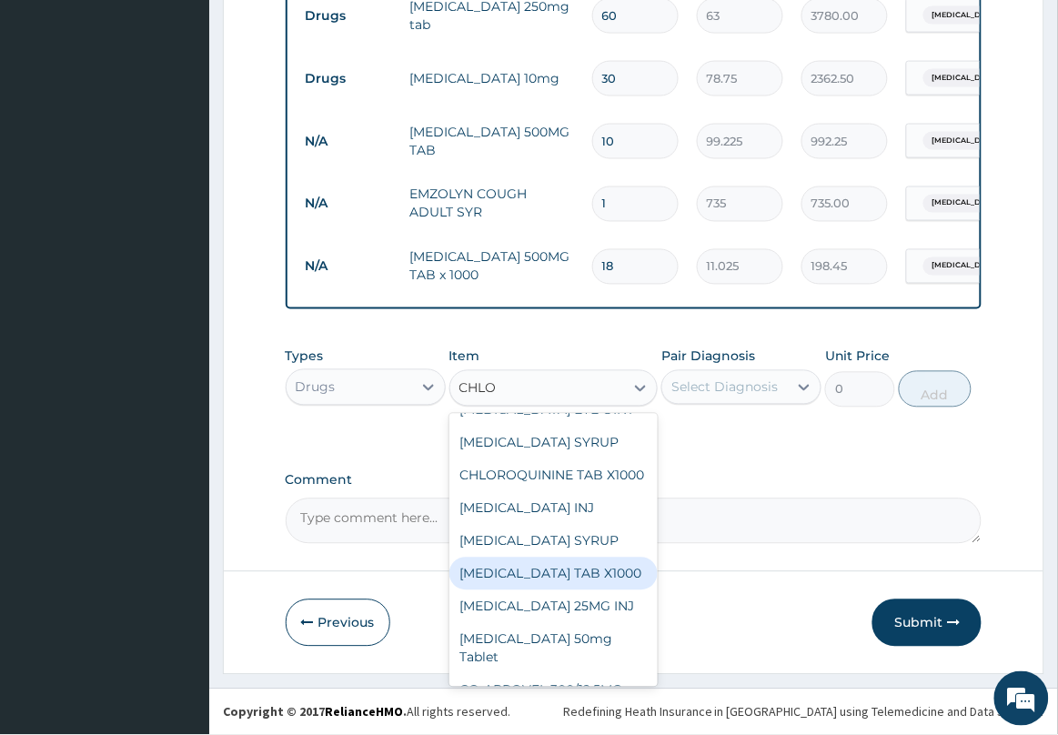
click at [584, 591] on div "CHLORPHENIRAMINE TAB X1000" at bounding box center [553, 574] width 209 height 33
type input "52.5"
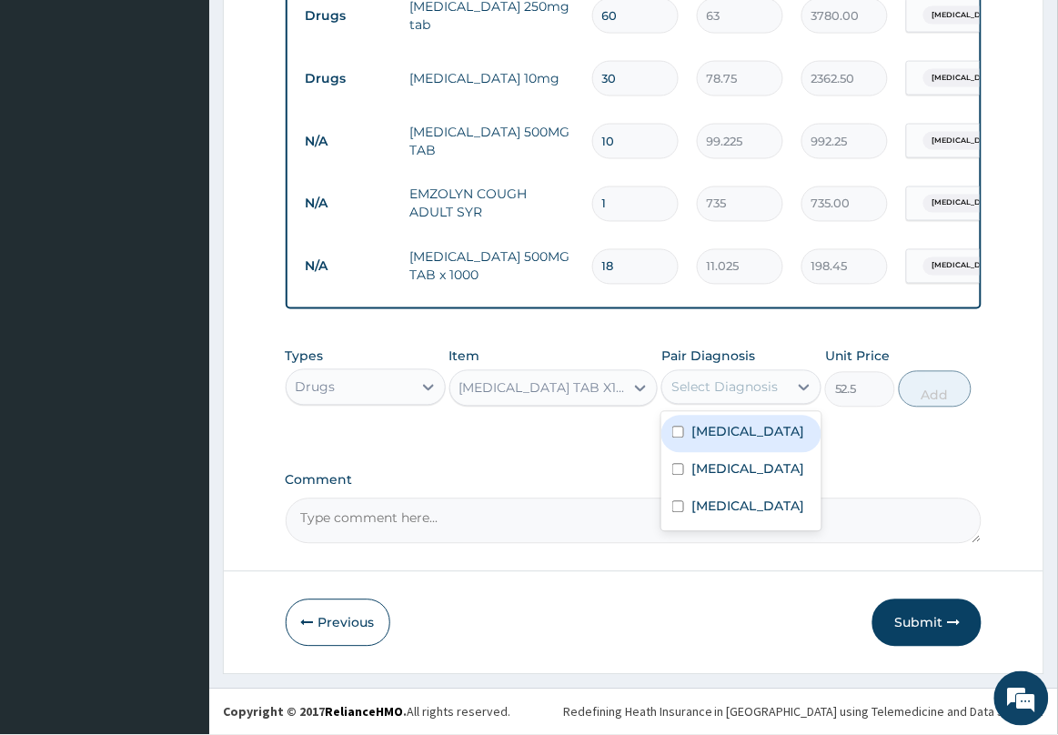
click at [733, 391] on div "Select Diagnosis" at bounding box center [724, 388] width 106 height 18
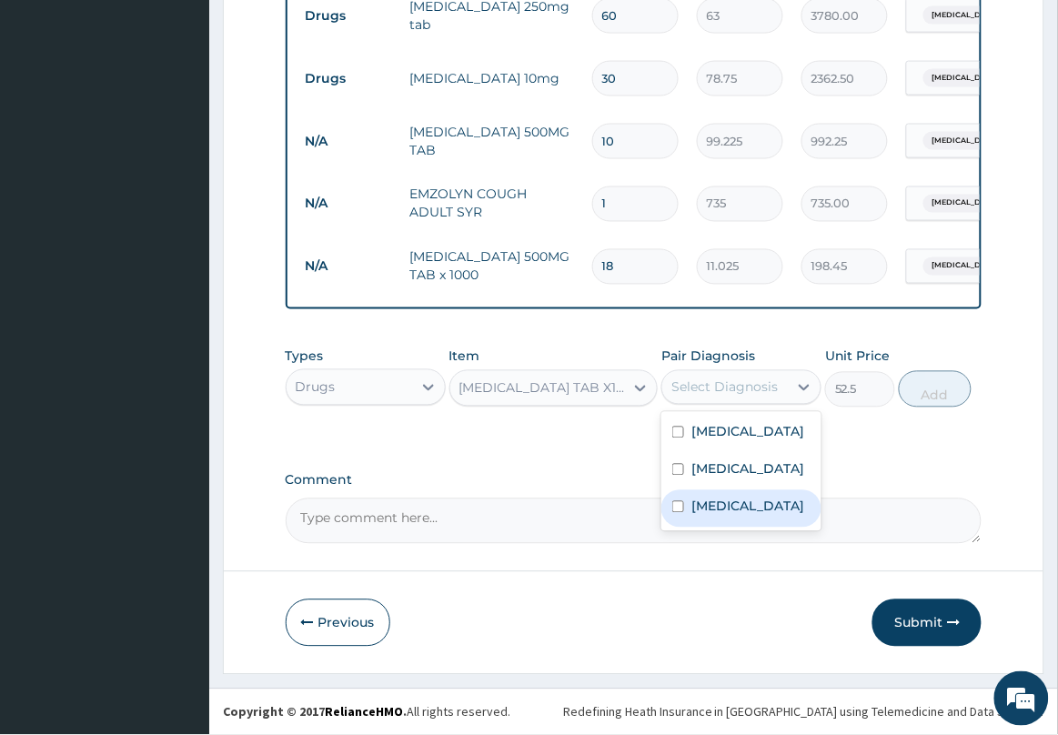
drag, startPoint x: 715, startPoint y: 532, endPoint x: 755, endPoint y: 496, distance: 54.1
click at [716, 516] on label "Upper respiratory infection" at bounding box center [748, 507] width 113 height 18
checkbox input "true"
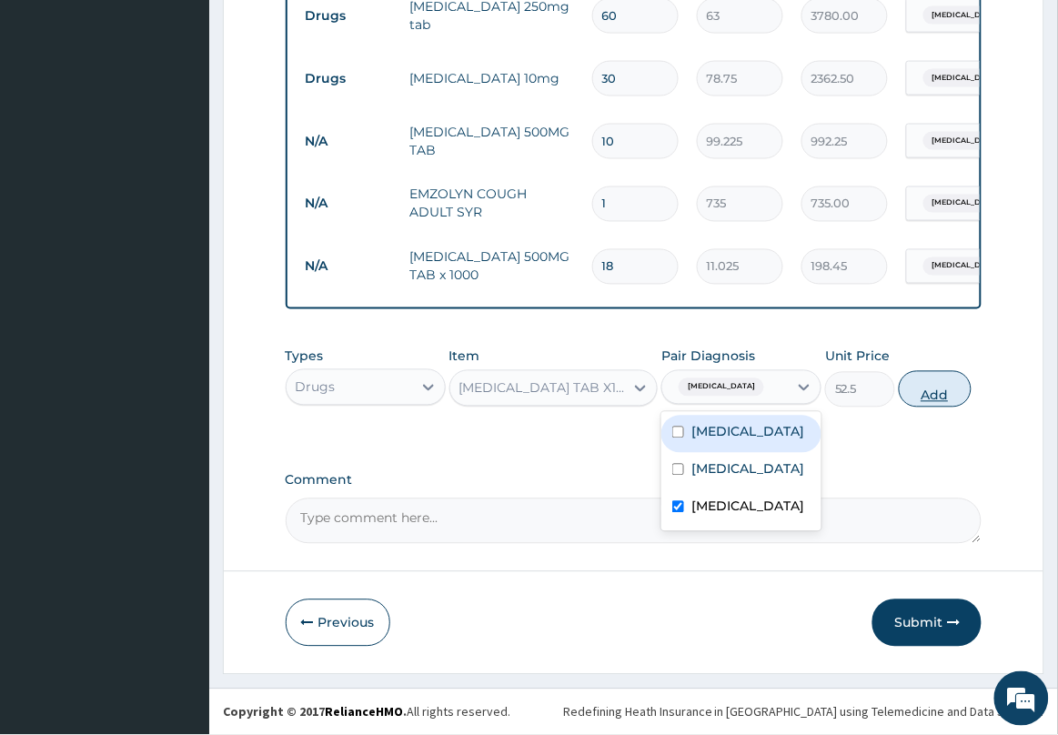
click at [920, 391] on button "Add" at bounding box center [935, 389] width 73 height 36
type input "0"
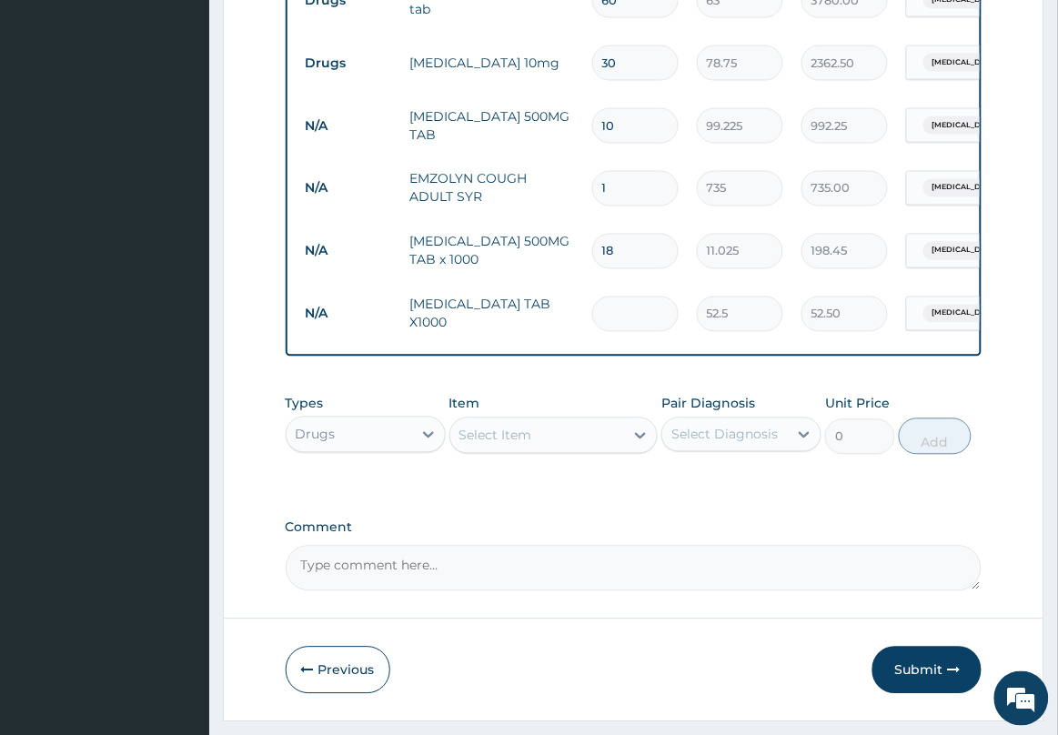
type input "0.00"
type input "5"
type input "262.50"
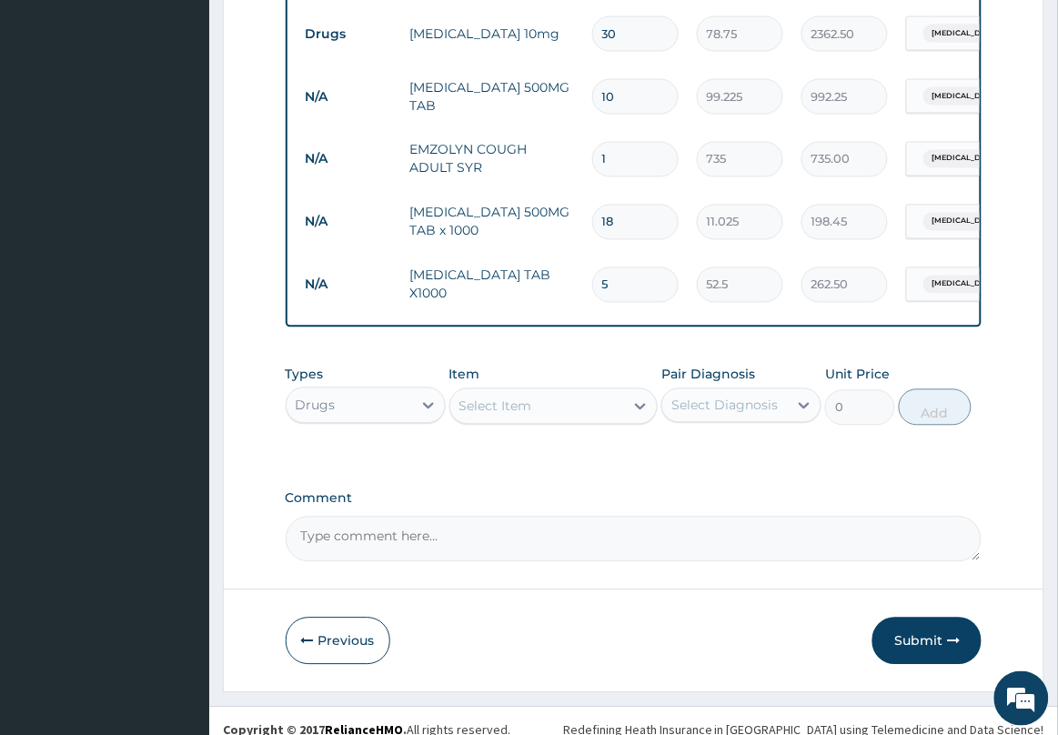
scroll to position [623, 0]
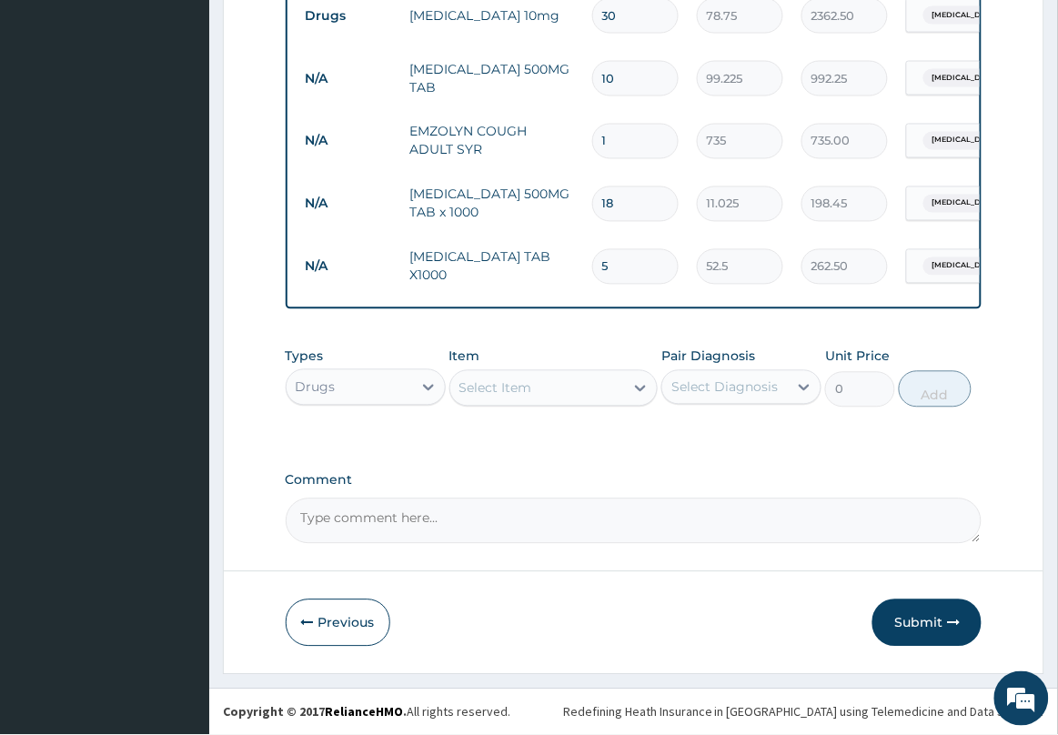
type input "5"
click at [392, 369] on div "Types Drugs" at bounding box center [366, 378] width 160 height 60
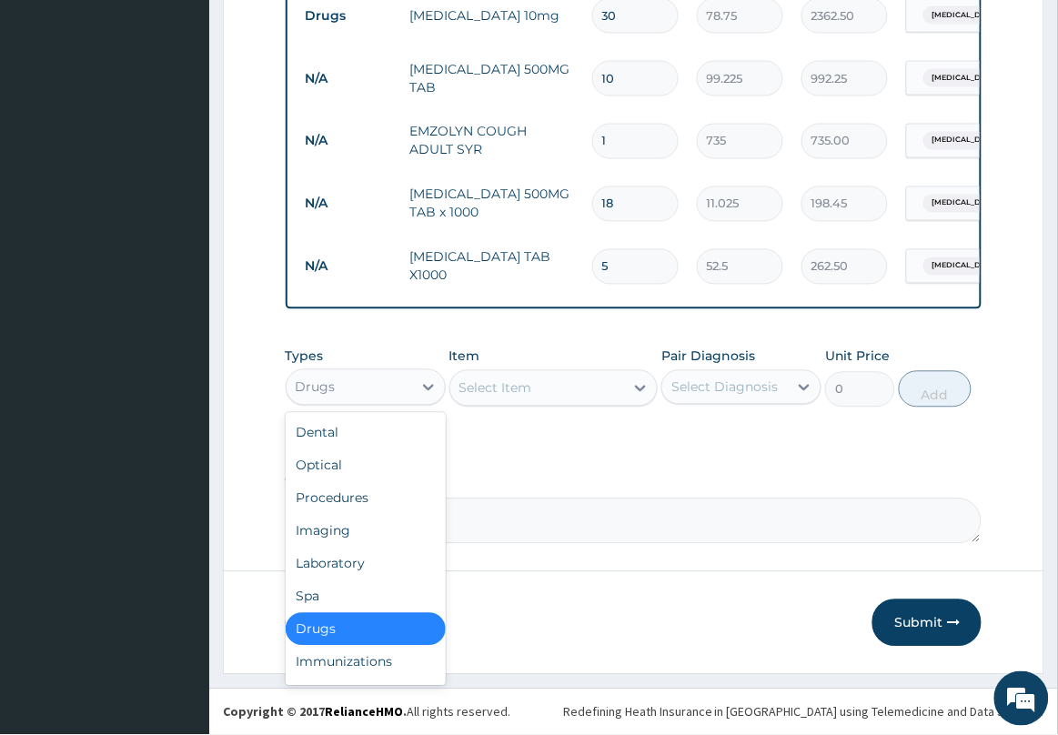
click at [408, 379] on div "Drugs" at bounding box center [350, 387] width 126 height 29
click at [373, 561] on div "Laboratory" at bounding box center [366, 564] width 160 height 33
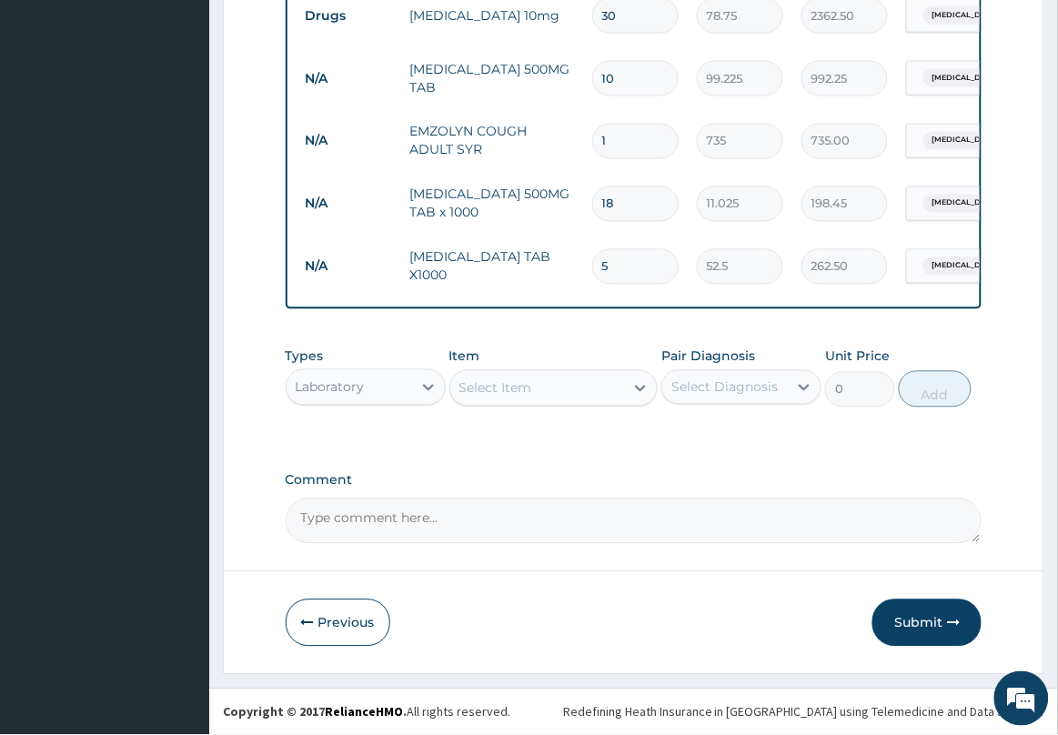
click at [567, 392] on div "Select Item" at bounding box center [537, 388] width 175 height 29
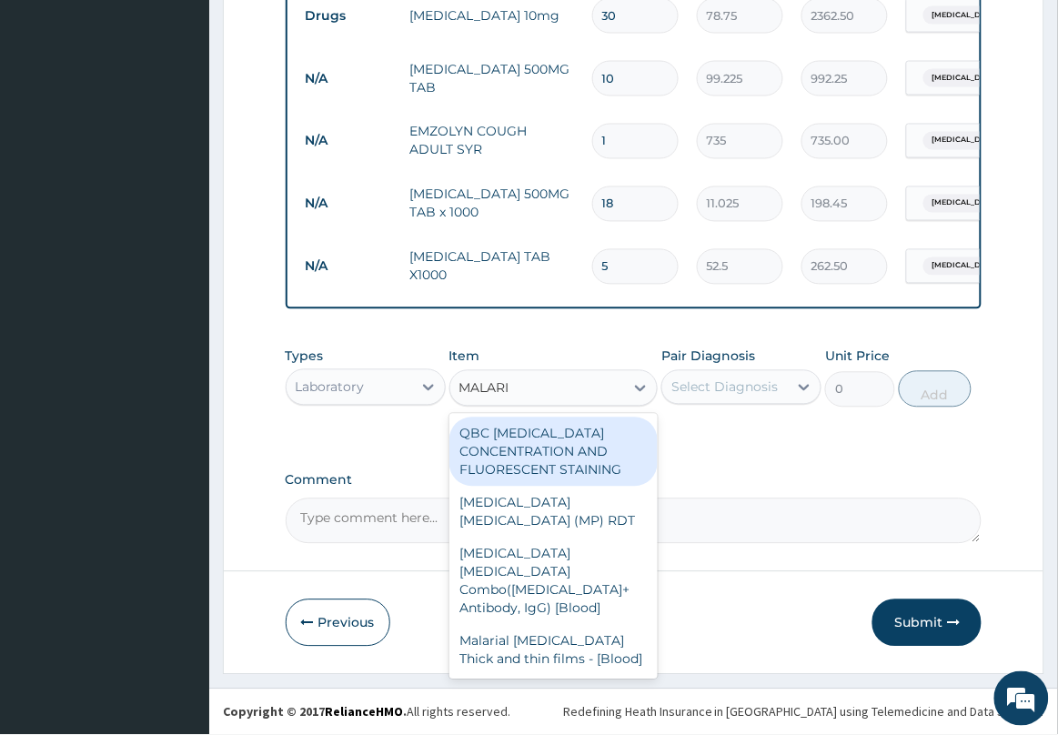
type input "MALARIA"
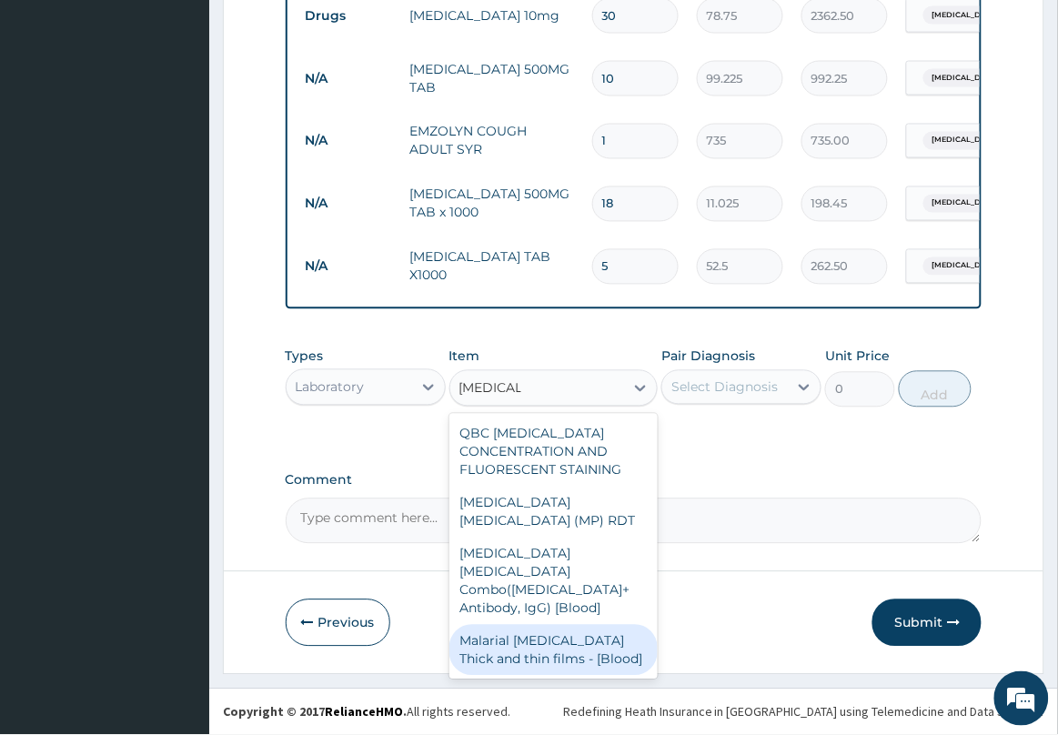
click at [557, 625] on div "Malarial Parasite Thick and thin films - [Blood]" at bounding box center [553, 650] width 209 height 51
type input "1500"
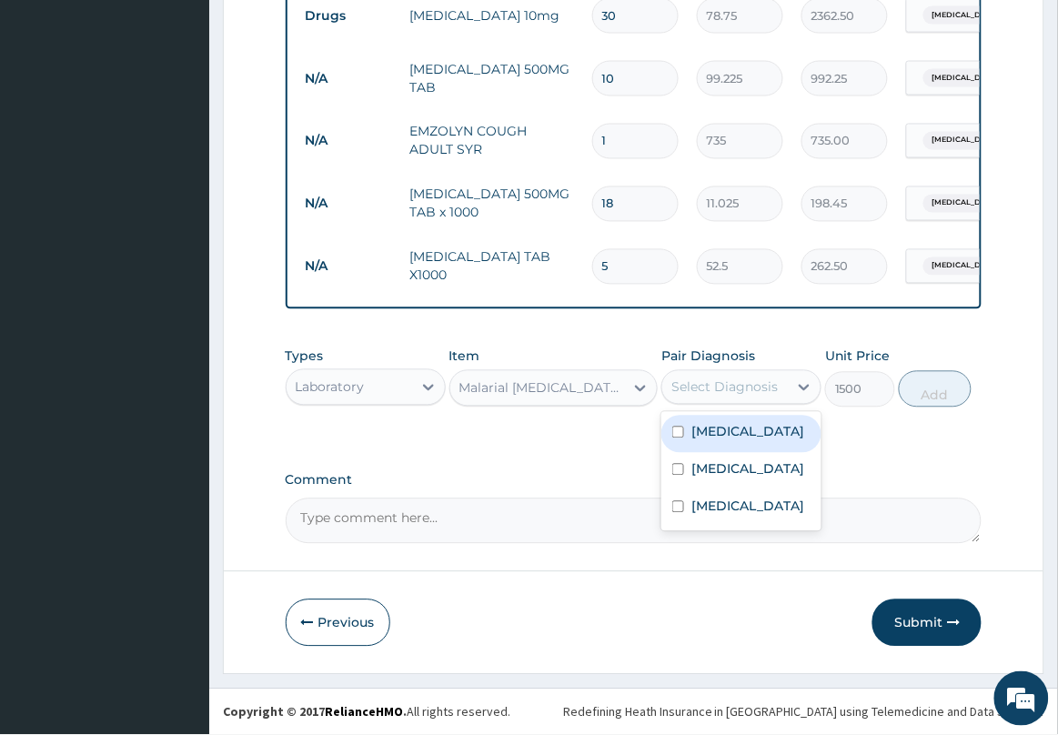
click at [703, 382] on div "Select Diagnosis" at bounding box center [724, 388] width 106 height 18
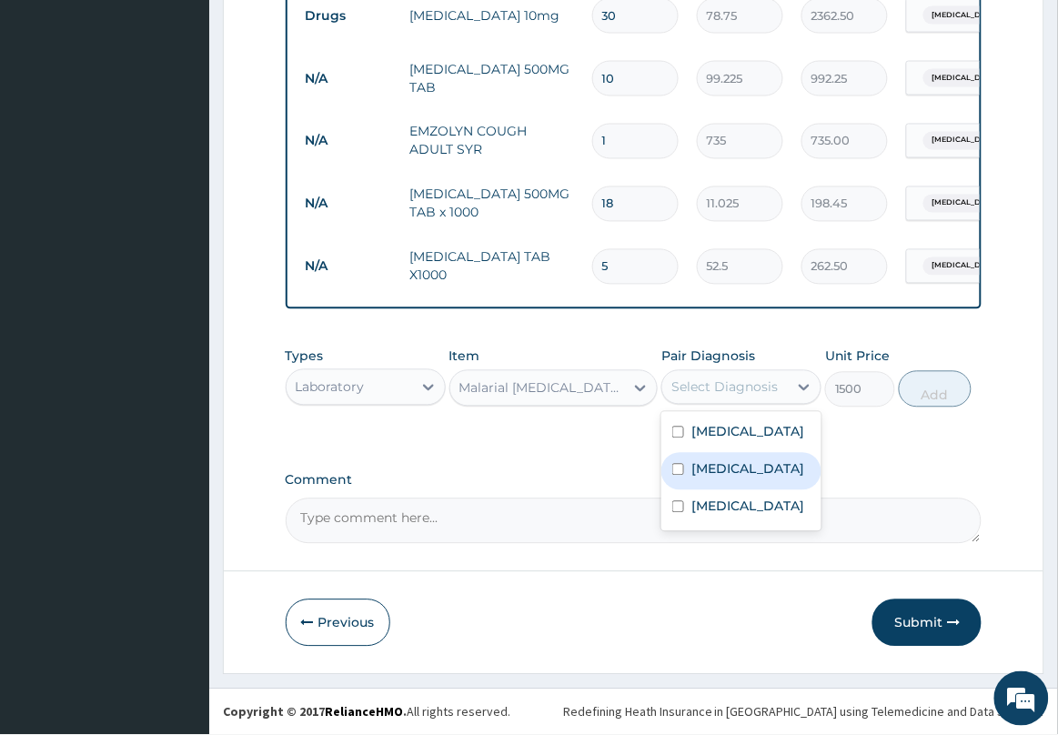
click at [712, 479] on label "Malaria" at bounding box center [748, 469] width 113 height 18
checkbox input "true"
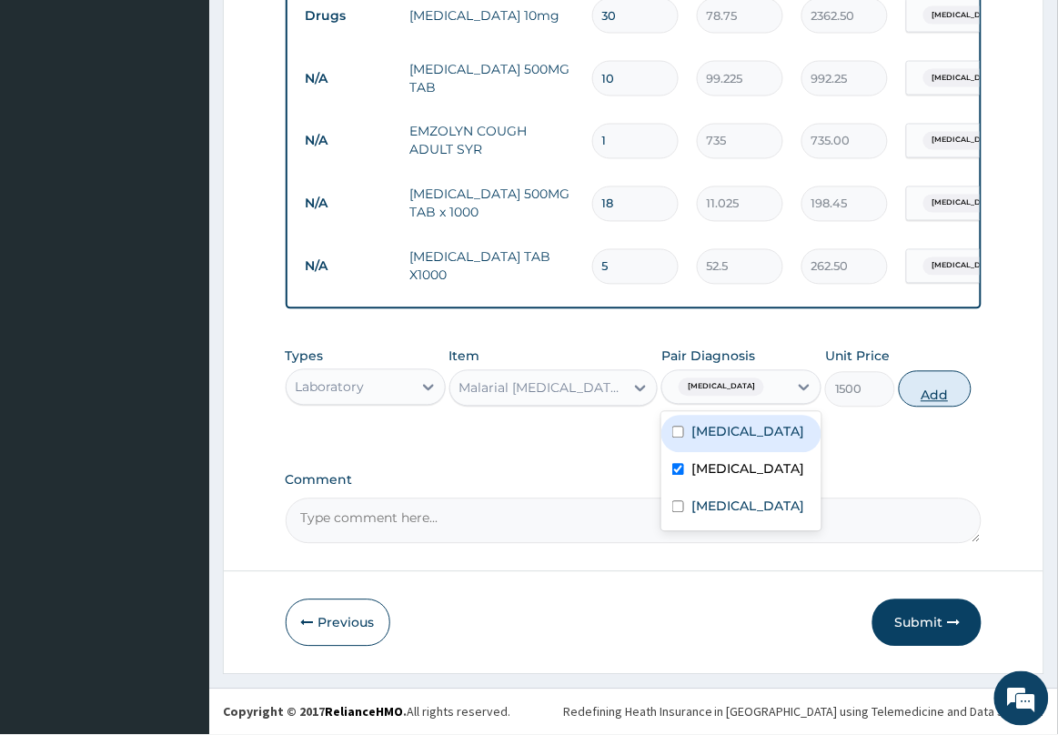
click at [940, 394] on button "Add" at bounding box center [935, 389] width 73 height 36
type input "0"
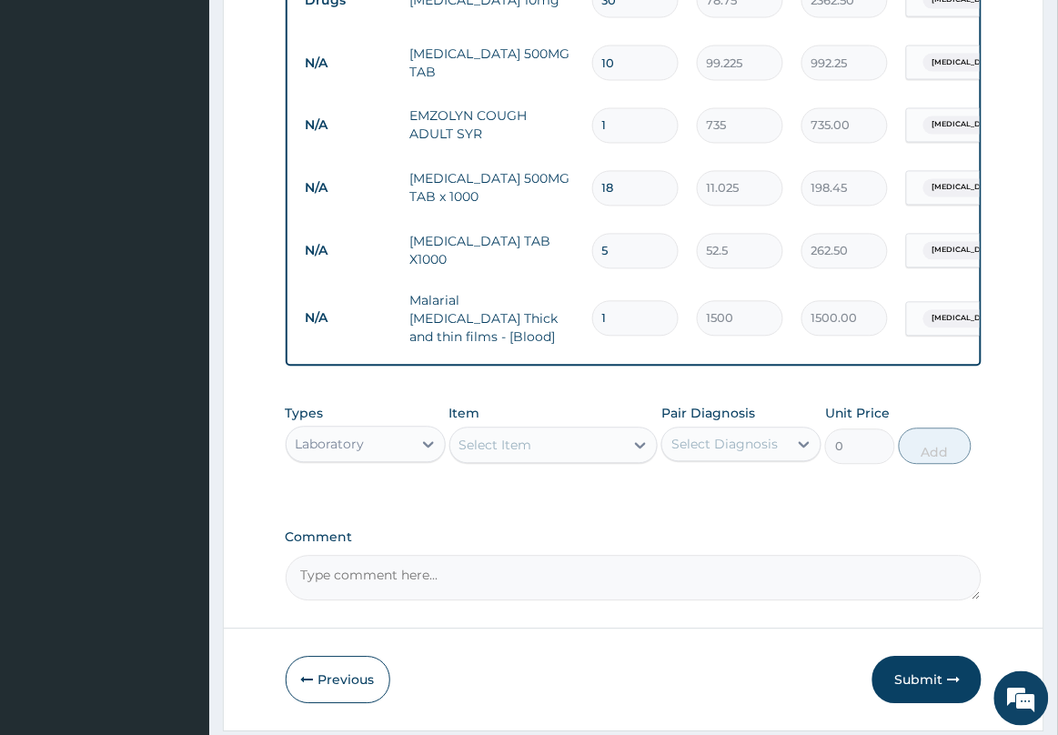
click at [323, 444] on div "Laboratory" at bounding box center [330, 445] width 69 height 18
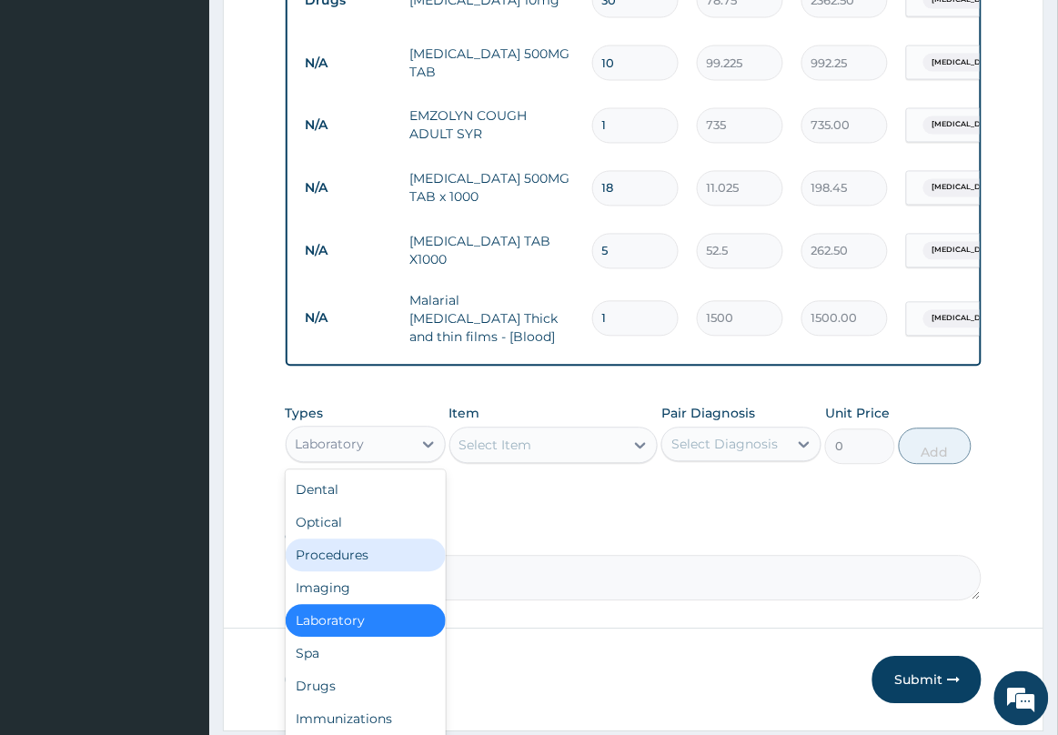
click at [369, 558] on div "Procedures" at bounding box center [366, 556] width 160 height 33
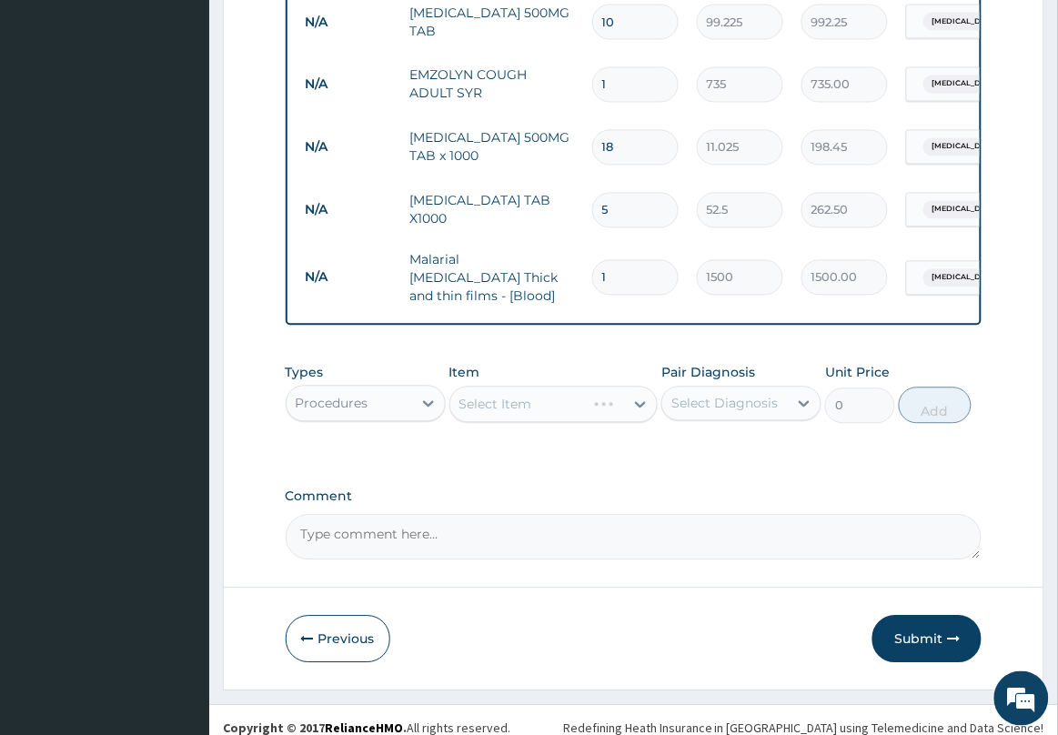
scroll to position [685, 0]
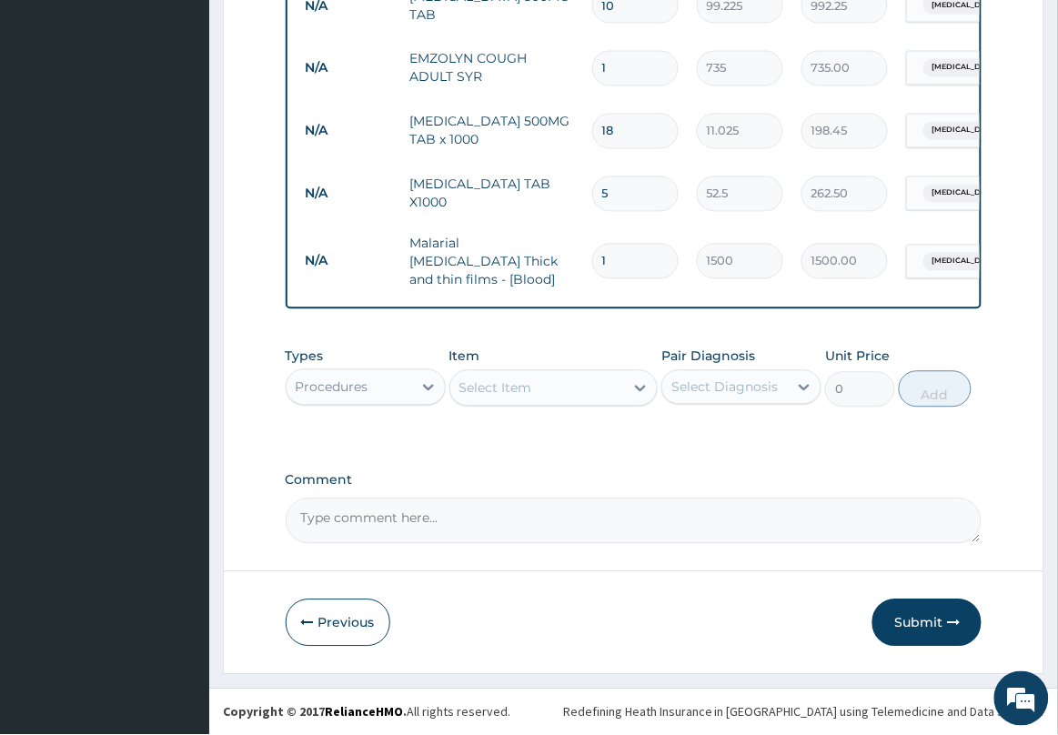
click at [573, 394] on div "Select Item" at bounding box center [537, 388] width 175 height 29
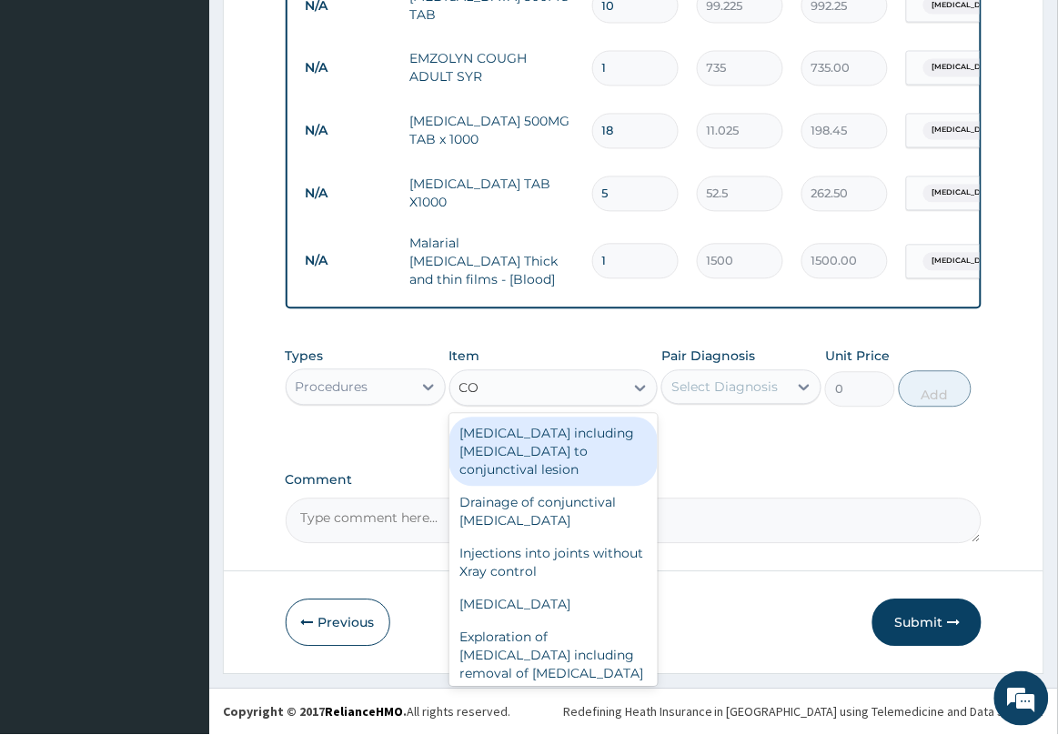
type input "C"
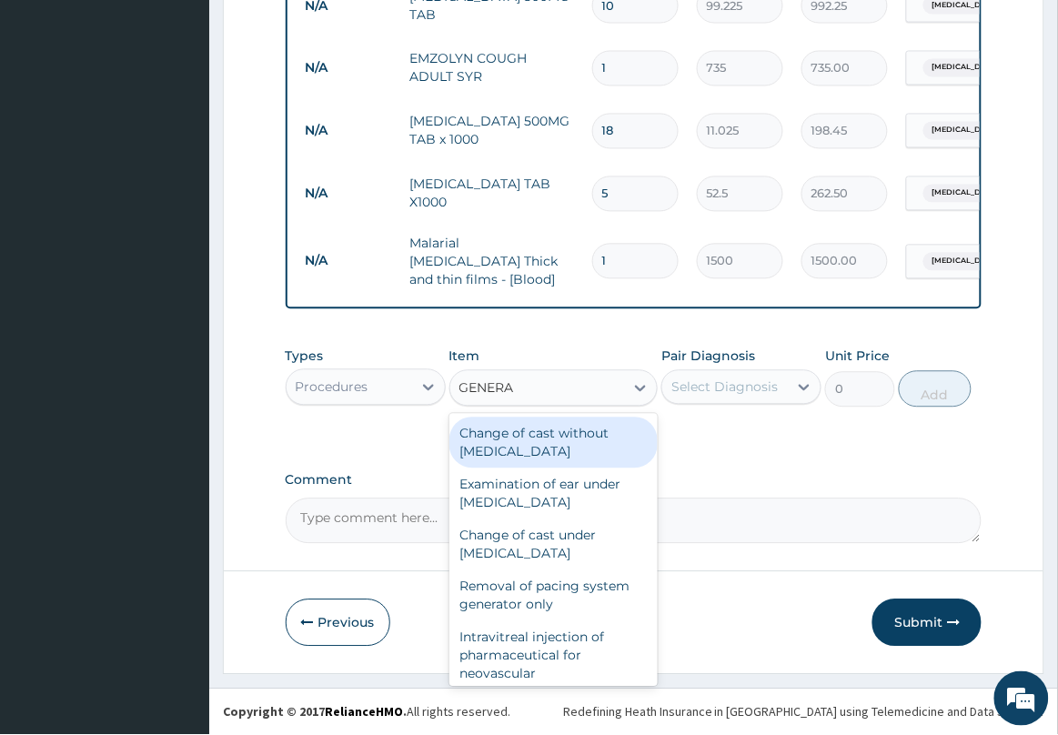
type input "GENERAL"
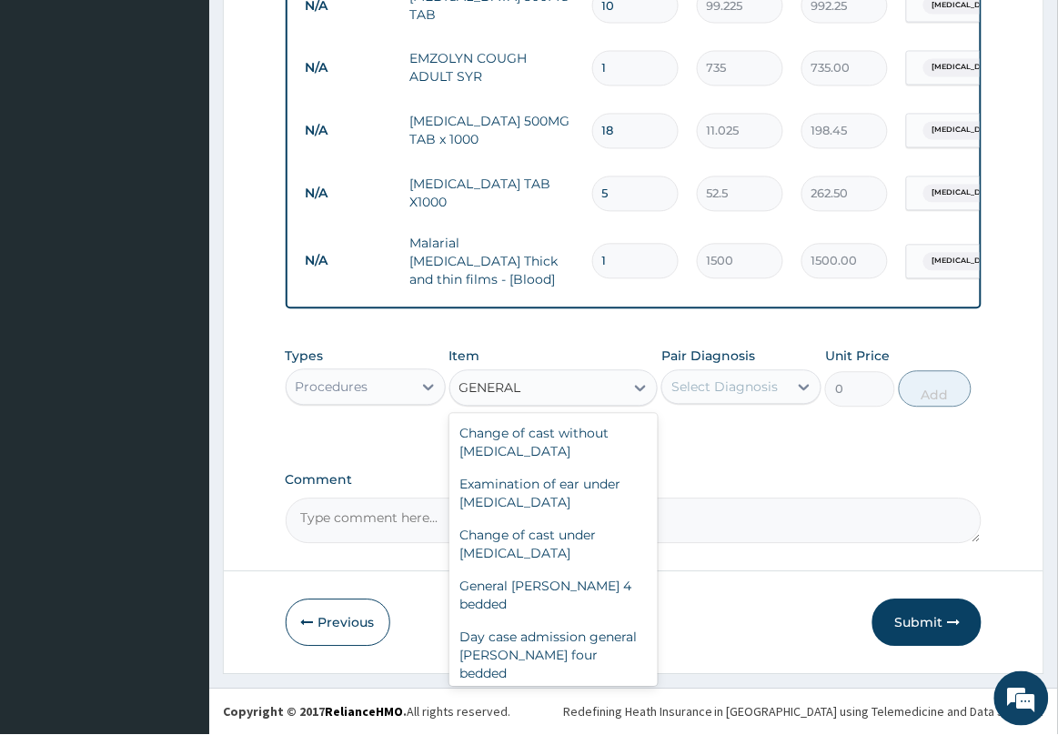
click at [564, 691] on div "General practitioner Consultation first outpatient consultation" at bounding box center [553, 725] width 209 height 69
type input "2500"
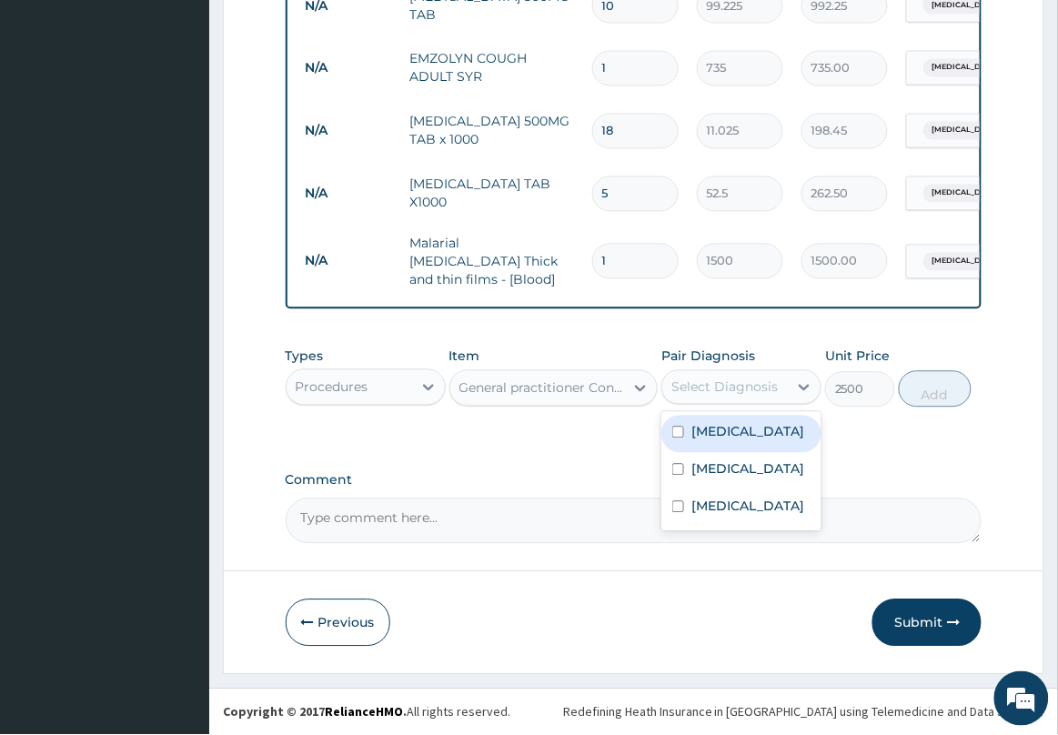
click at [738, 387] on div "Select Diagnosis" at bounding box center [724, 388] width 106 height 18
click at [735, 441] on label "Essential hypertension" at bounding box center [748, 432] width 113 height 18
checkbox input "true"
click at [933, 401] on button "Add" at bounding box center [935, 389] width 73 height 36
type input "0"
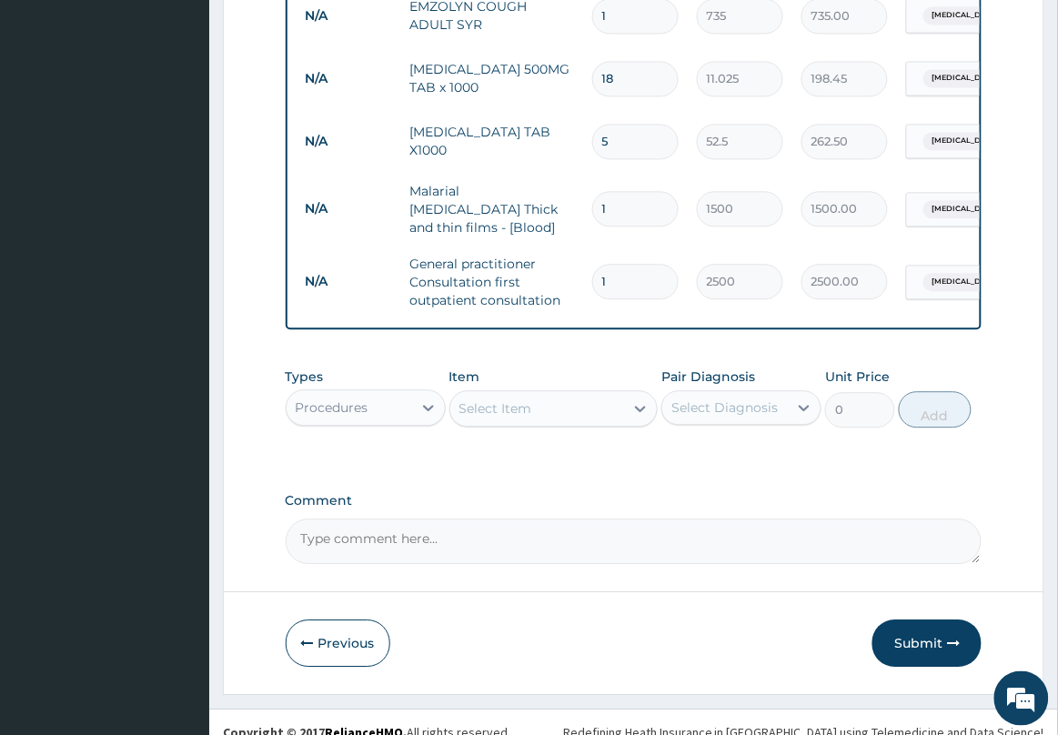
scroll to position [758, 0]
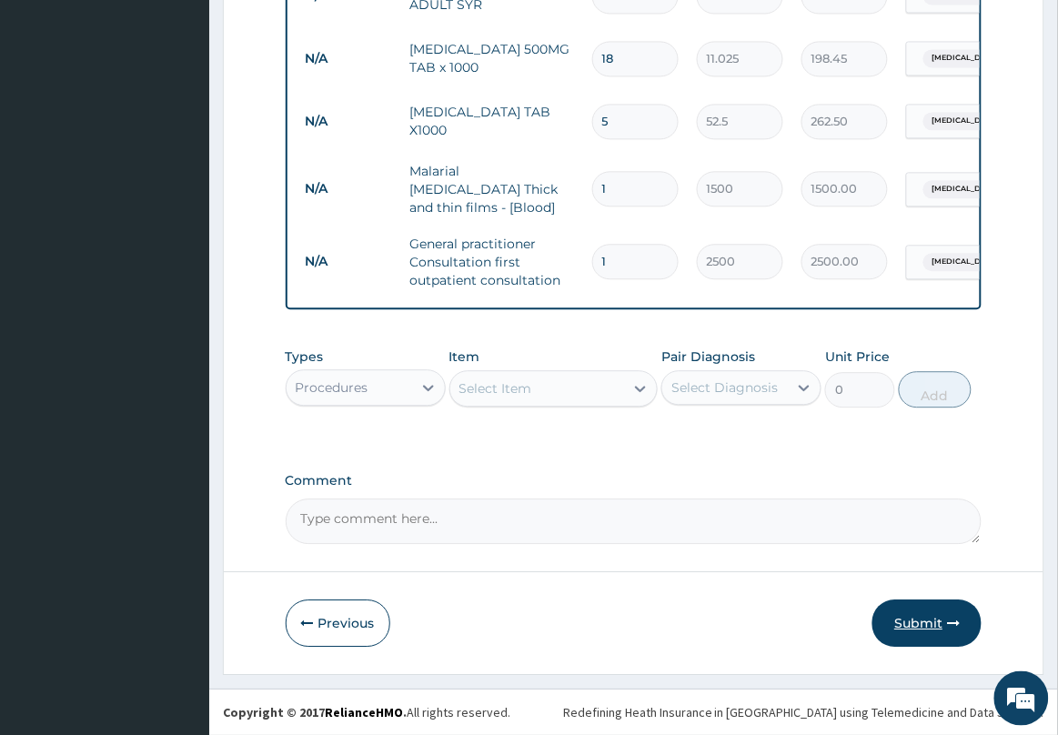
click at [919, 629] on button "Submit" at bounding box center [927, 623] width 109 height 47
